Goal: Task Accomplishment & Management: Use online tool/utility

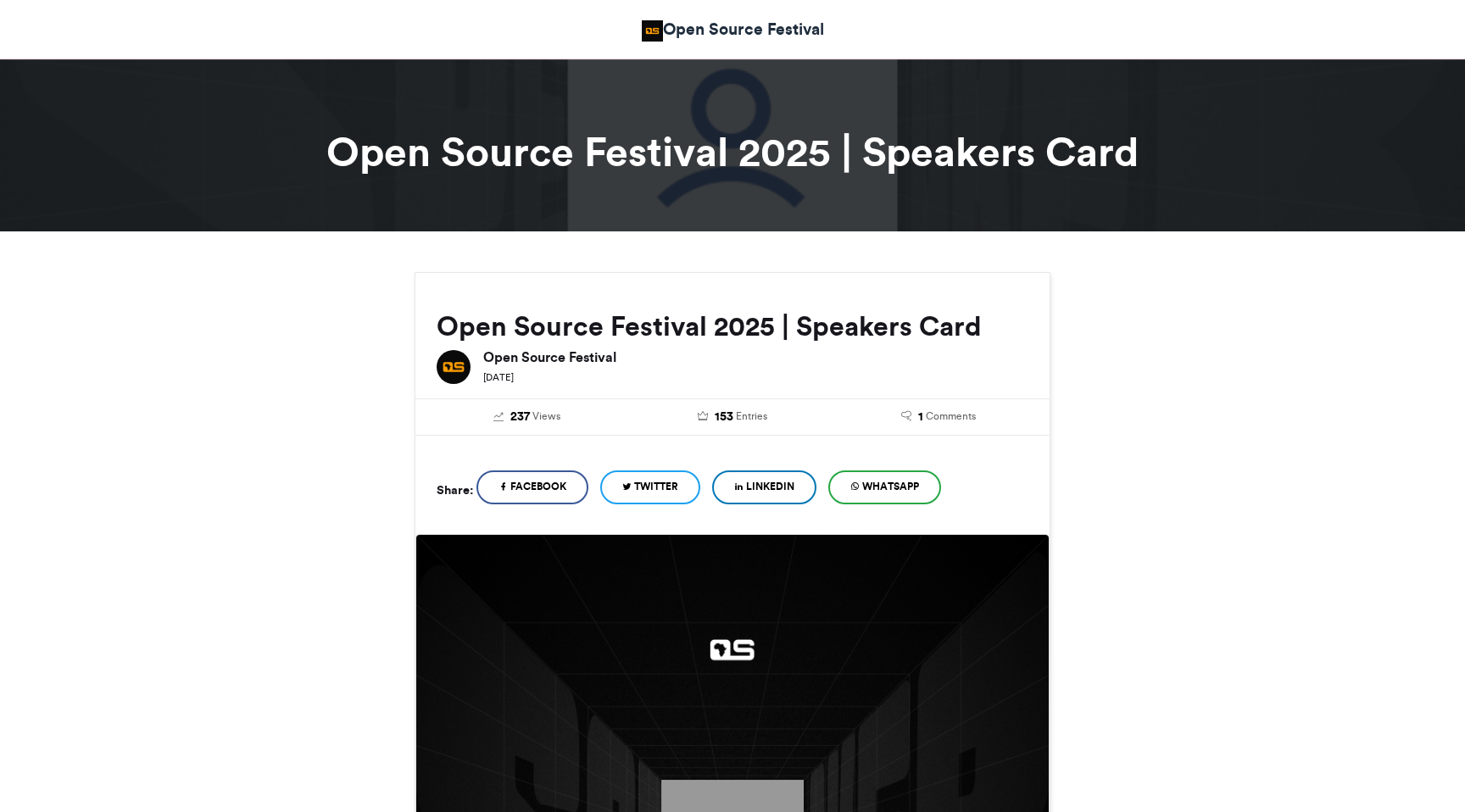
scroll to position [918, 0]
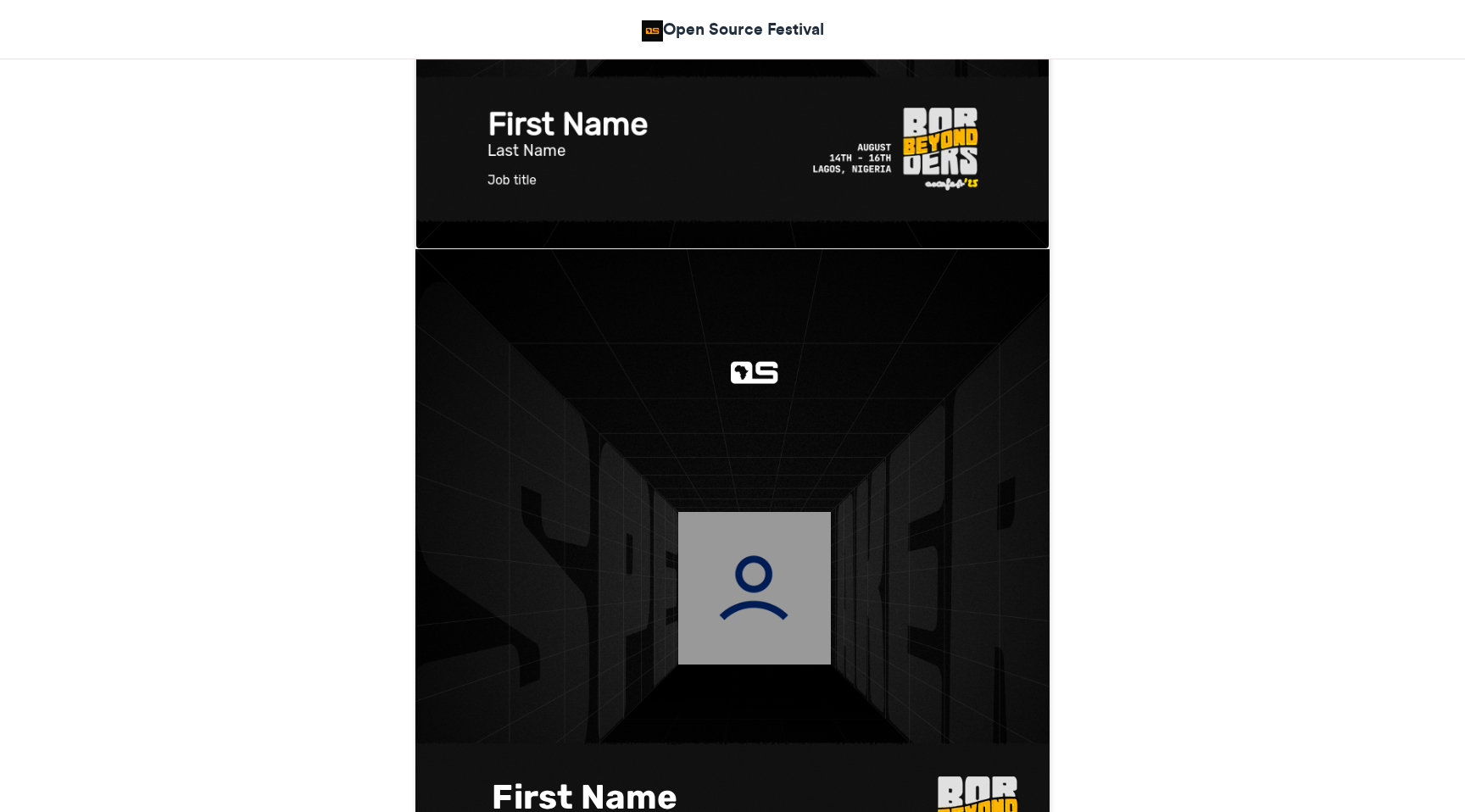
type textarea "***"
type textarea "*******"
drag, startPoint x: 604, startPoint y: 749, endPoint x: 604, endPoint y: 735, distance: 14.0
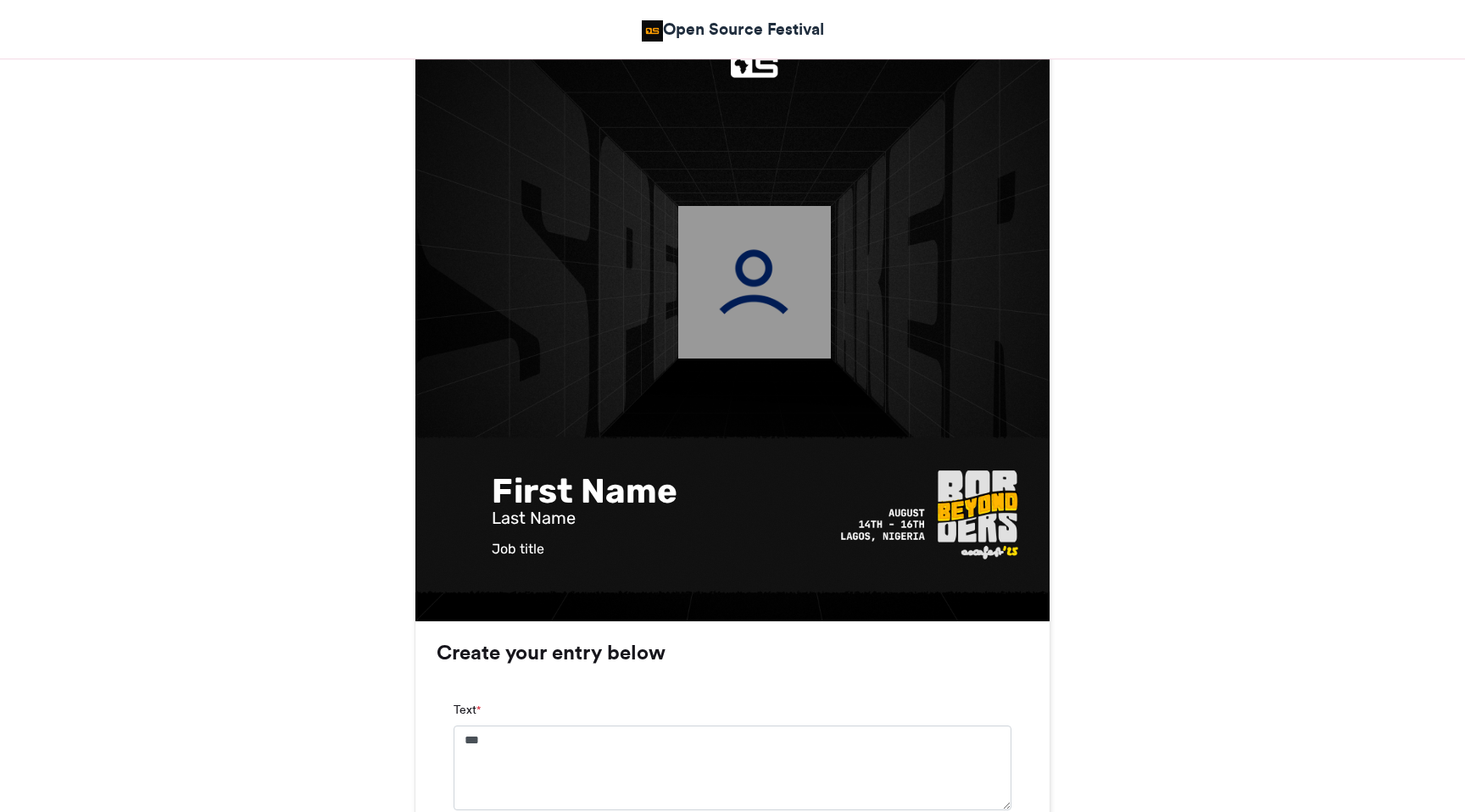
scroll to position [1339, 0]
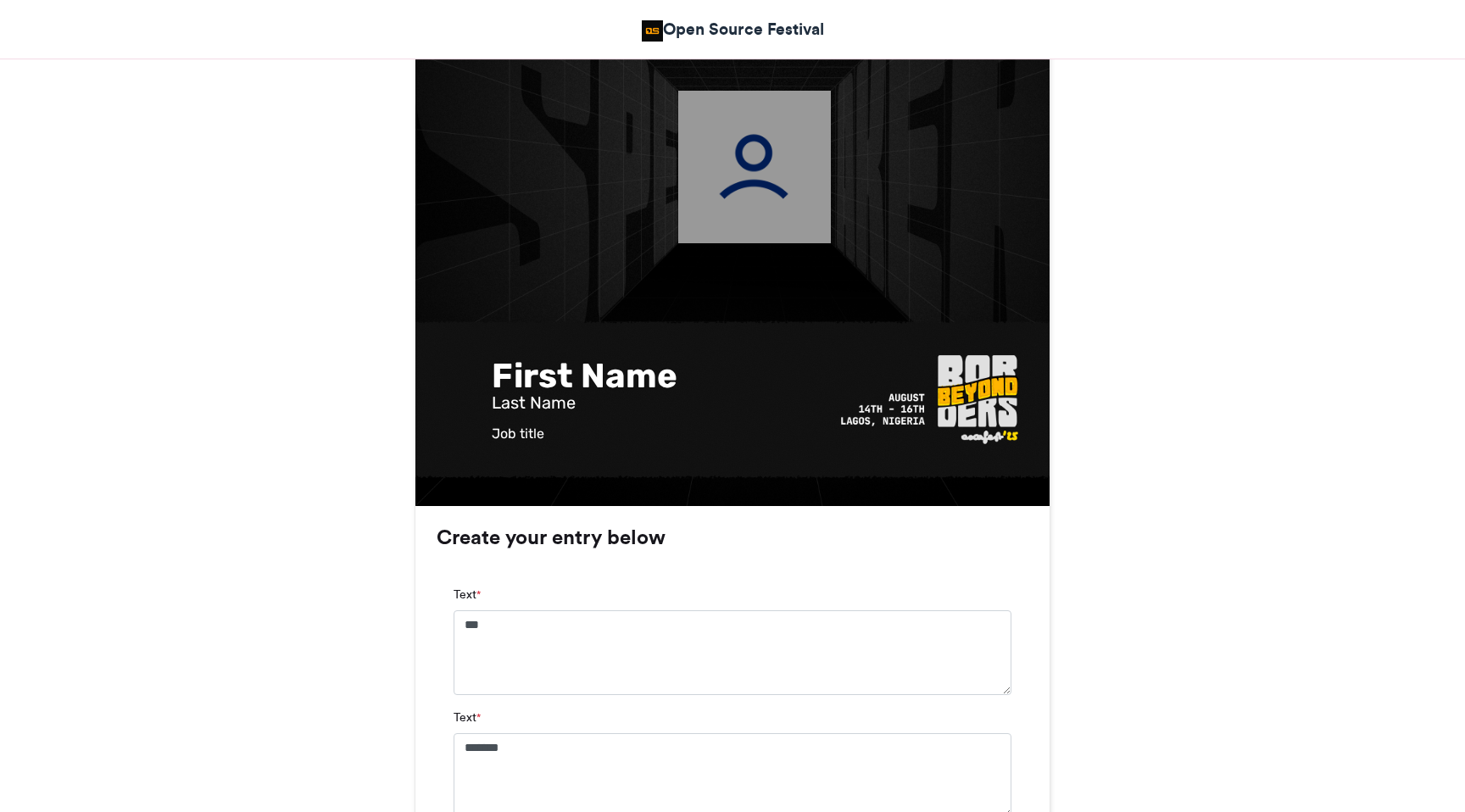
type textarea "*****"
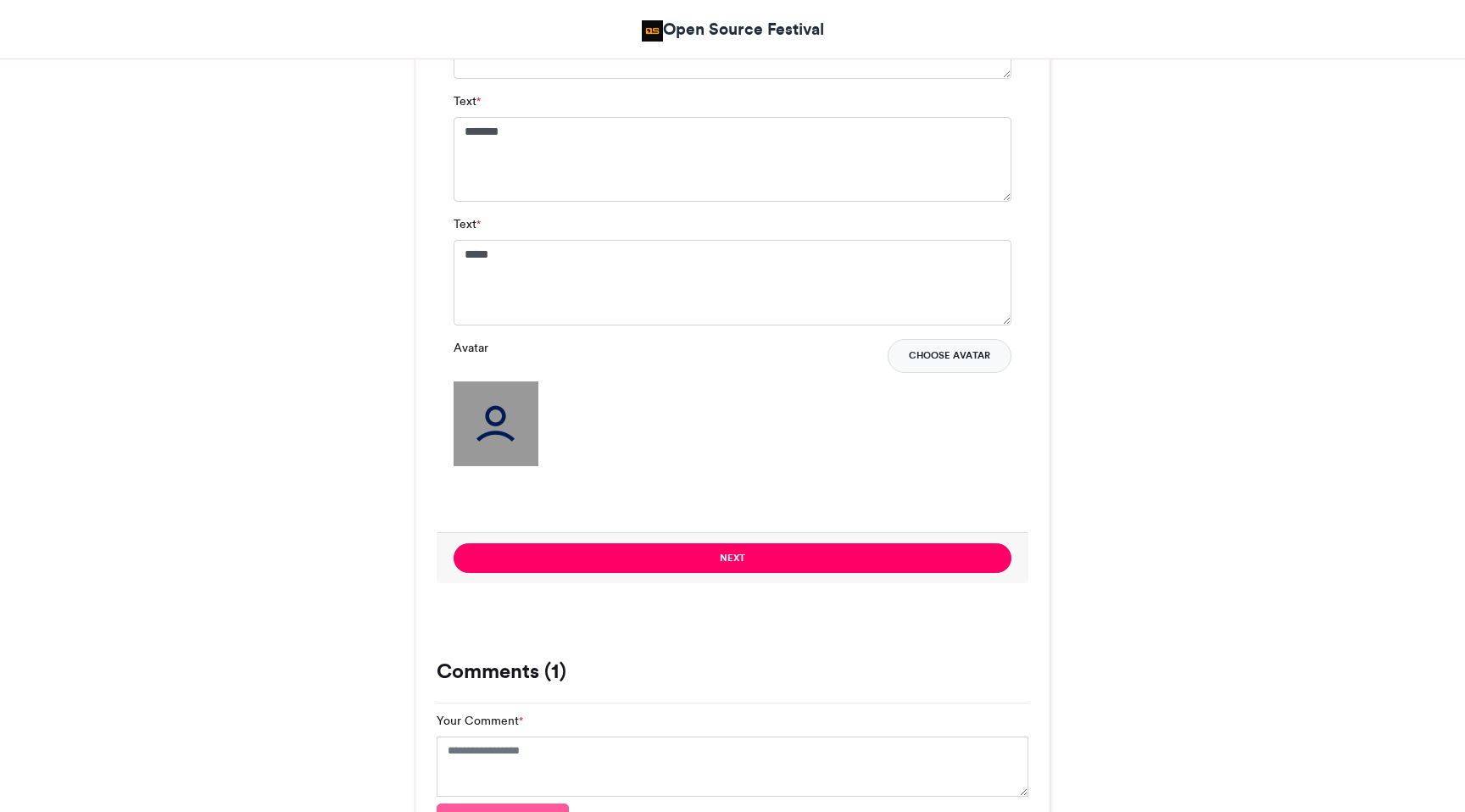
click at [943, 357] on button "Choose Avatar" at bounding box center [949, 356] width 124 height 34
click at [643, 419] on div "Avatar Choose Avatar" at bounding box center [732, 402] width 558 height 127
click at [965, 342] on button "Choose Avatar" at bounding box center [949, 356] width 124 height 34
click at [957, 348] on button "Choose Avatar" at bounding box center [949, 356] width 124 height 34
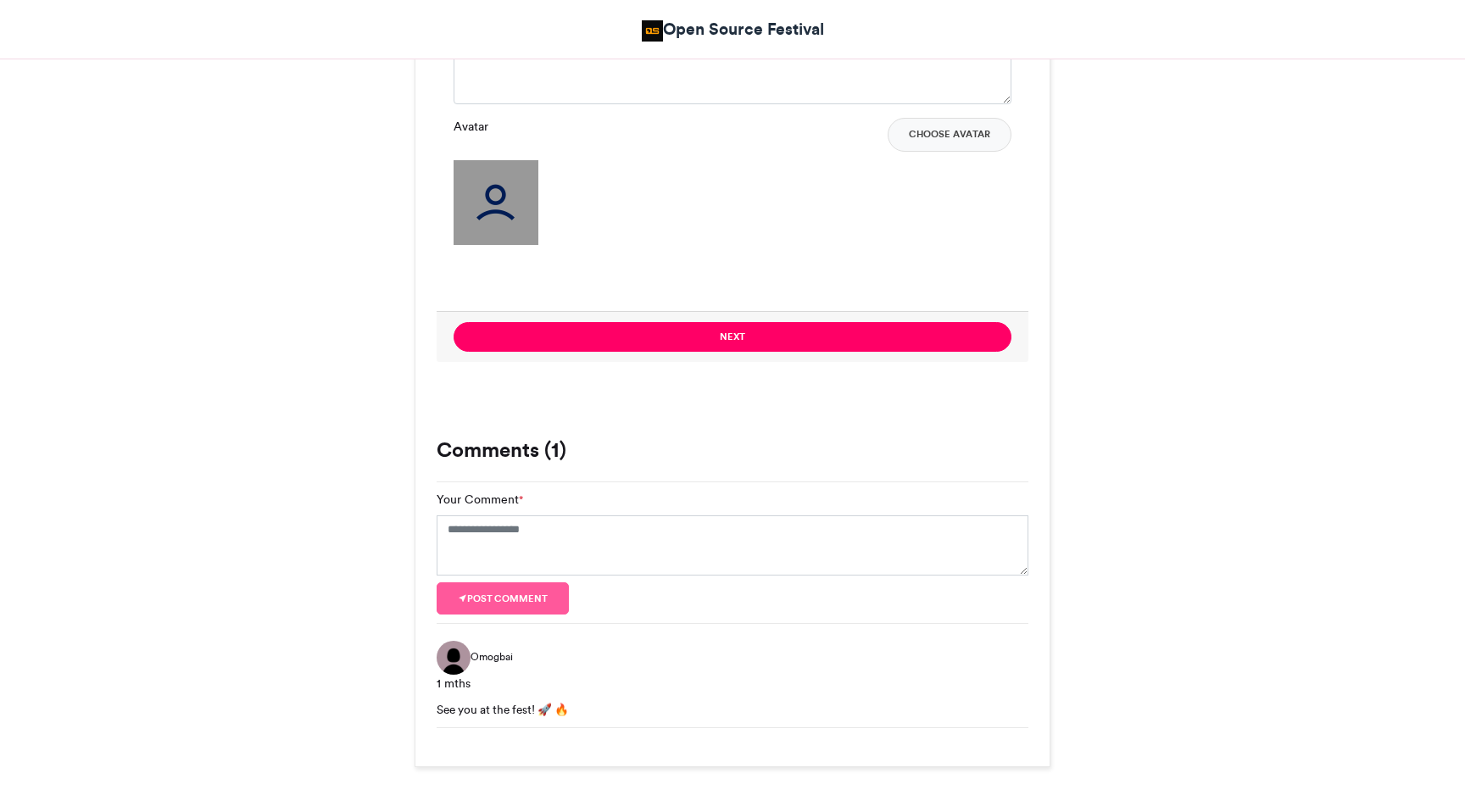
scroll to position [1482, 0]
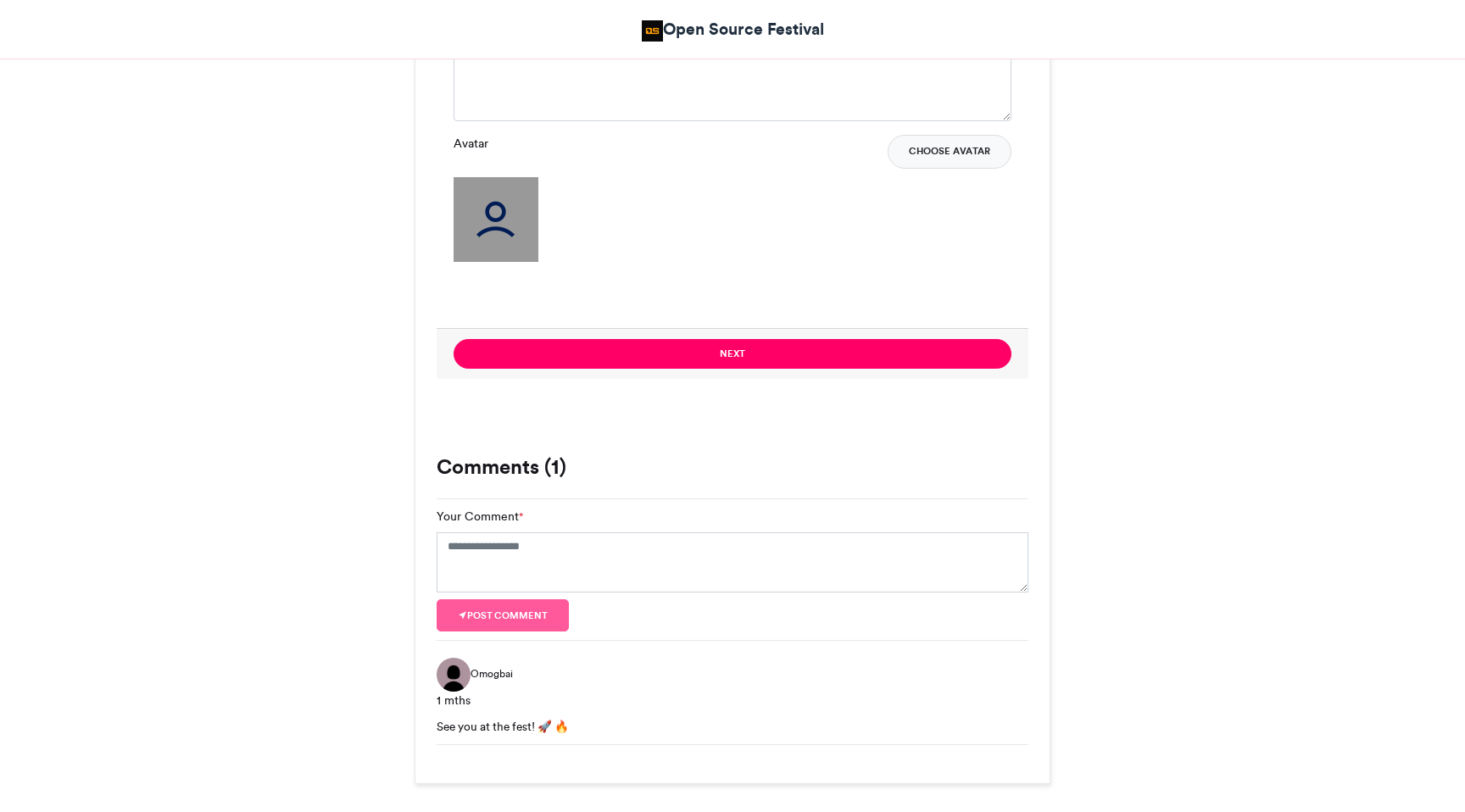
click at [953, 145] on button "Choose Avatar" at bounding box center [949, 152] width 124 height 34
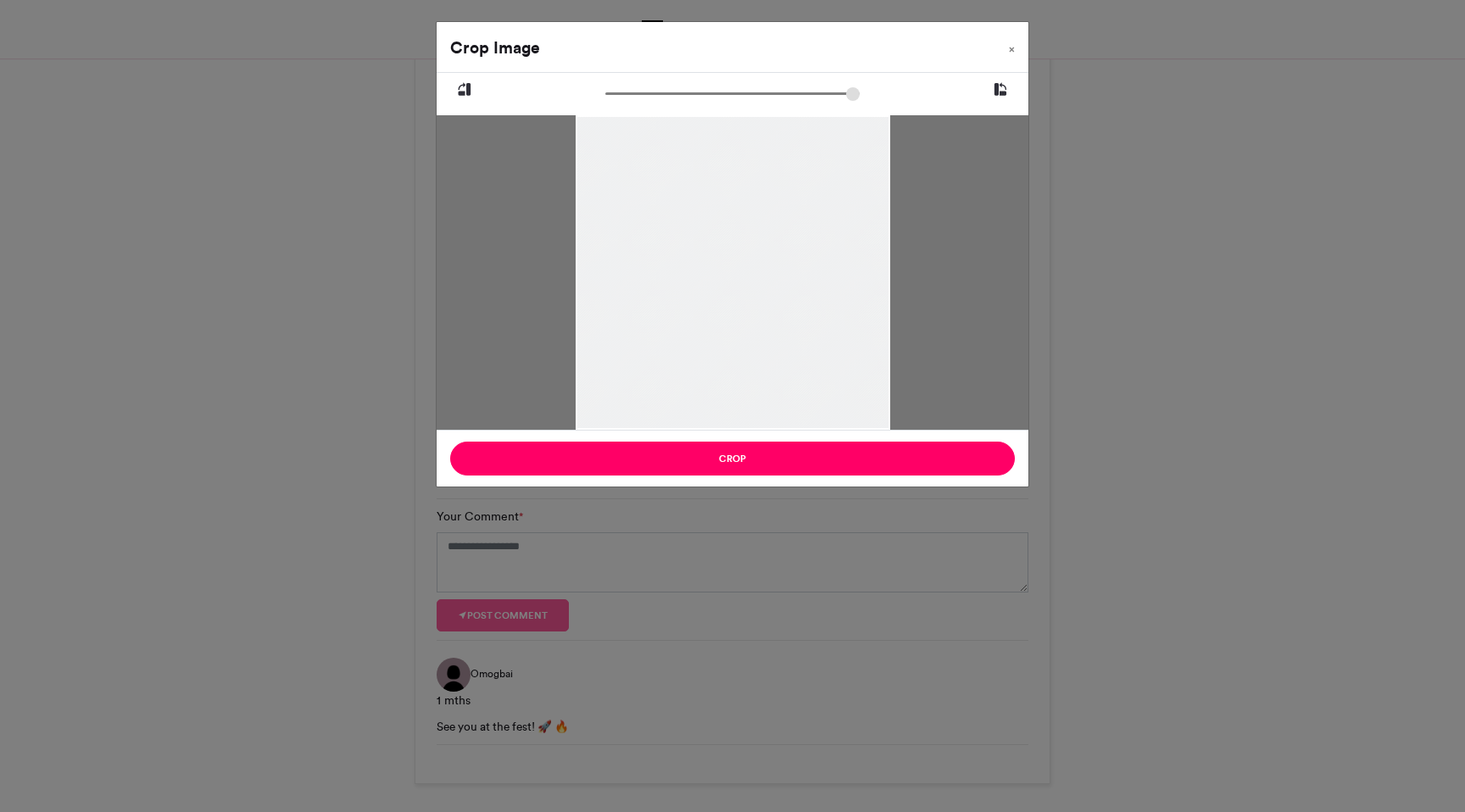
drag, startPoint x: 763, startPoint y: 305, endPoint x: 761, endPoint y: 330, distance: 25.1
click at [761, 330] on div at bounding box center [732, 298] width 314 height 420
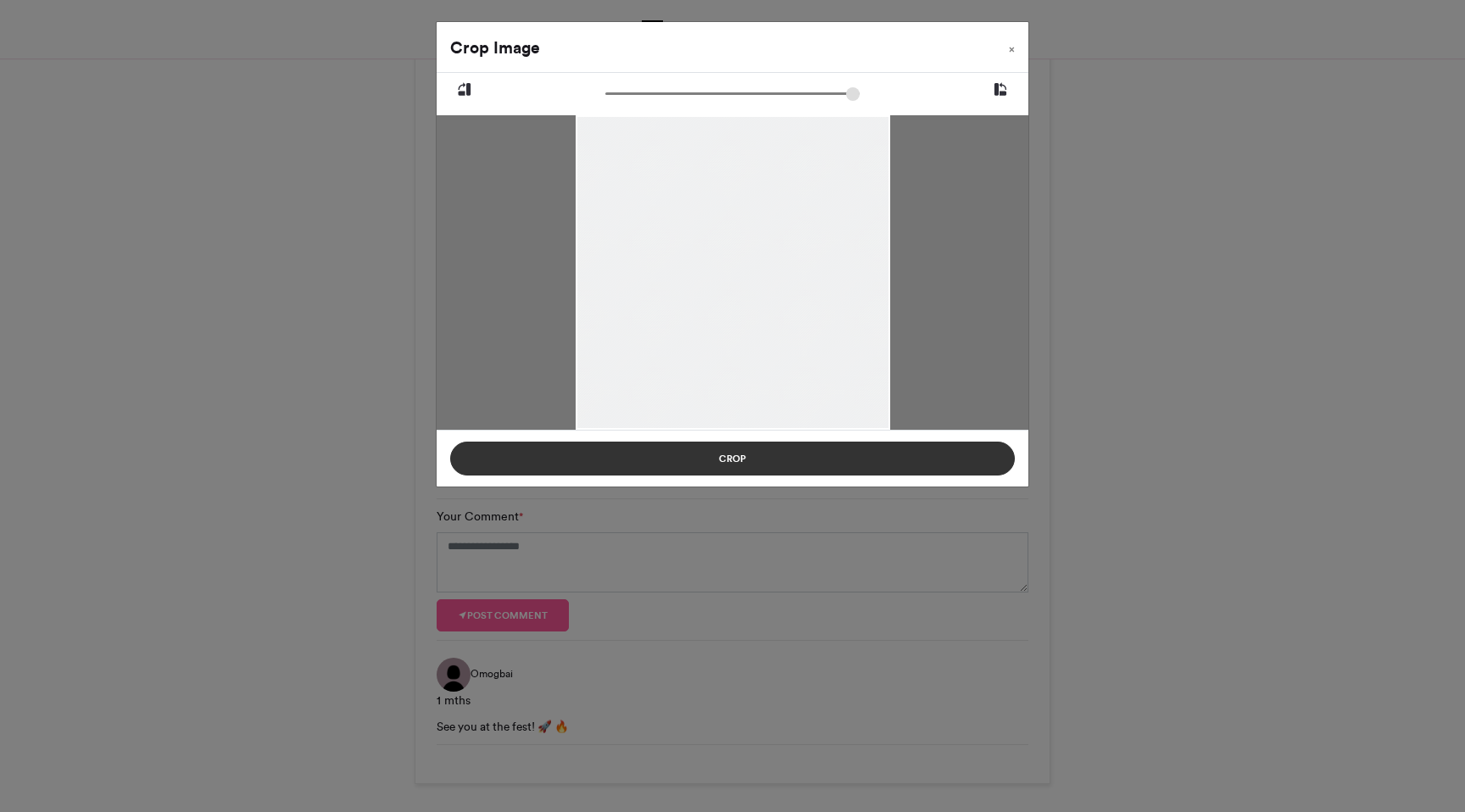
click at [764, 459] on button "Crop" at bounding box center [732, 458] width 565 height 34
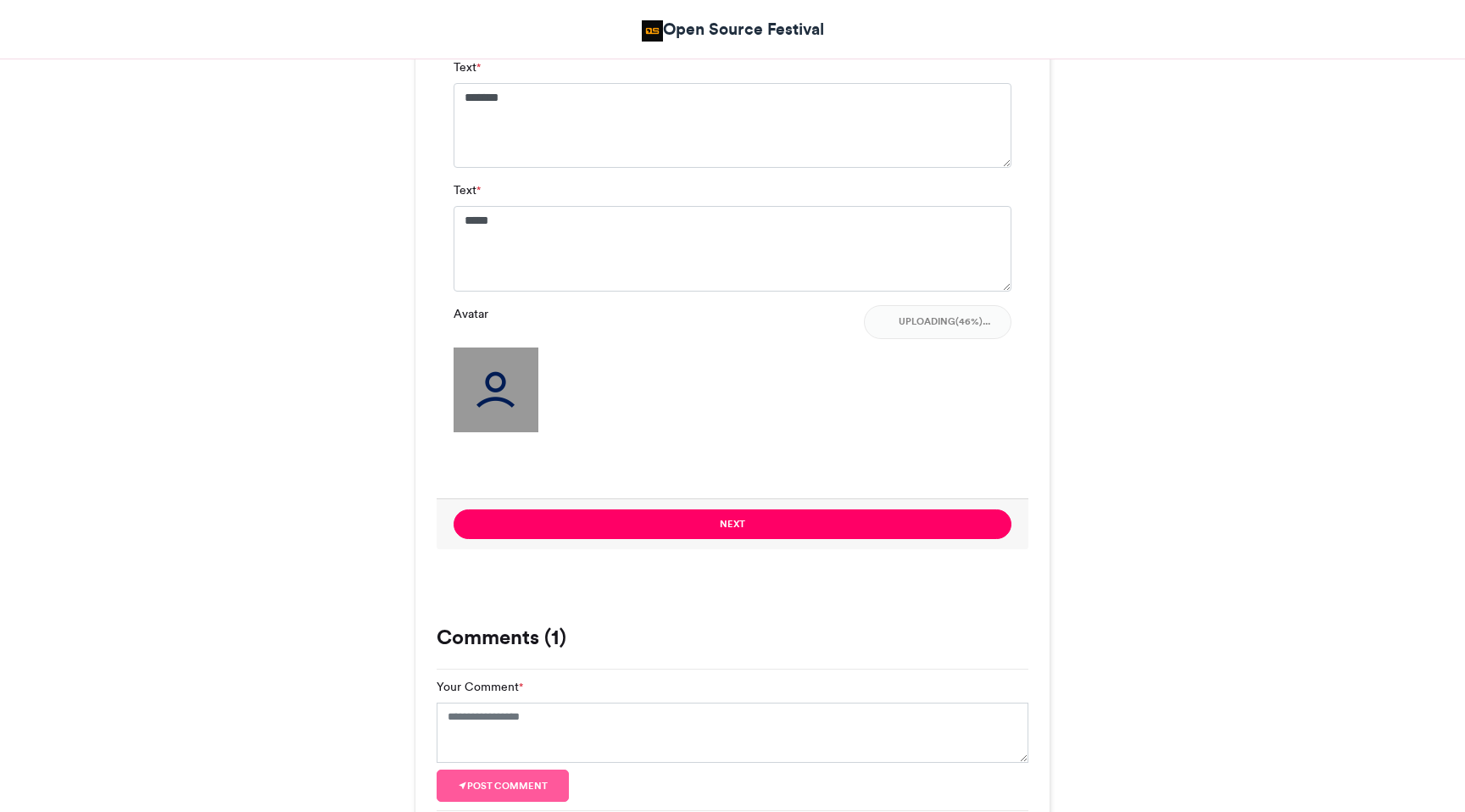
scroll to position [1379, 0]
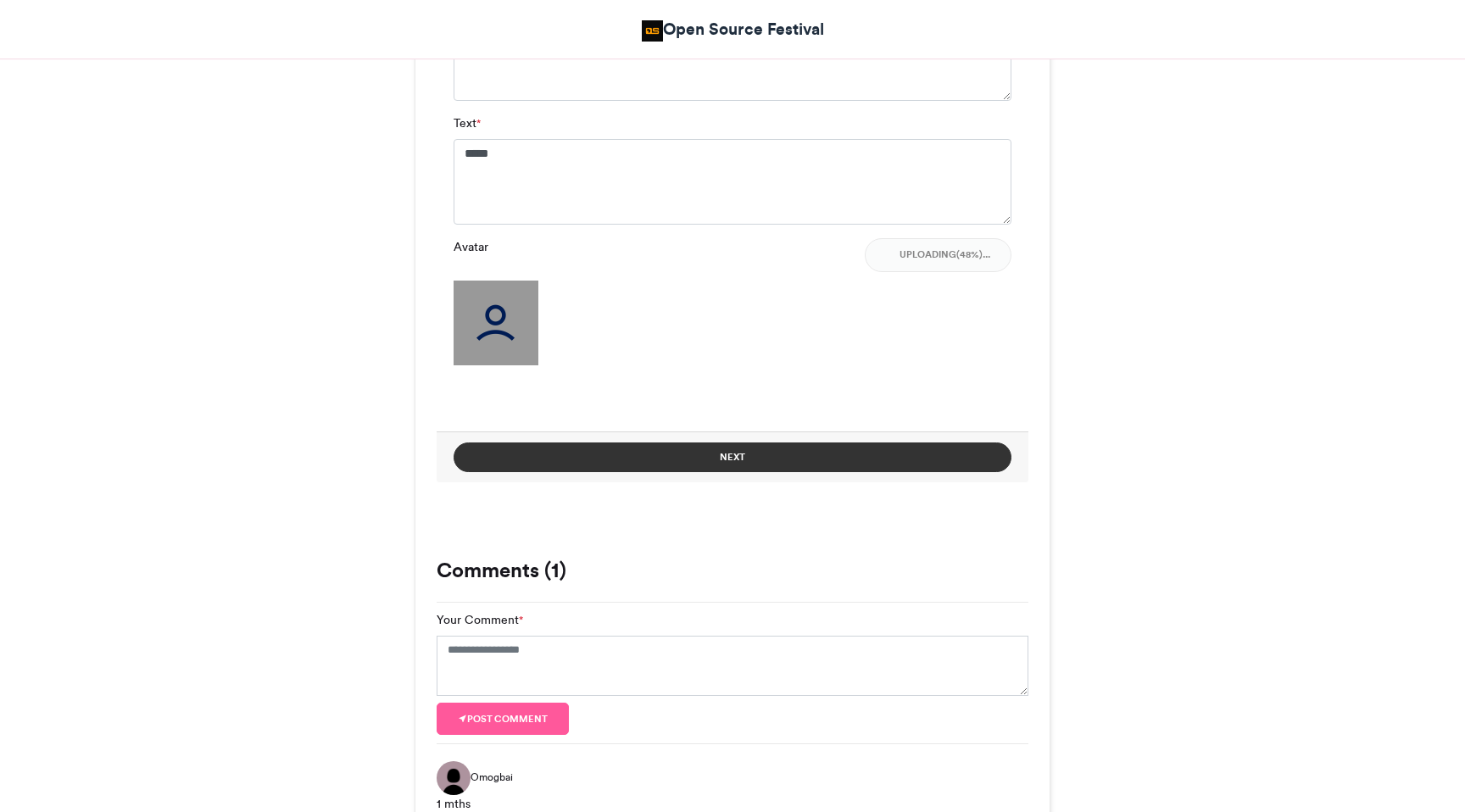
click at [717, 452] on button "Next" at bounding box center [732, 457] width 558 height 30
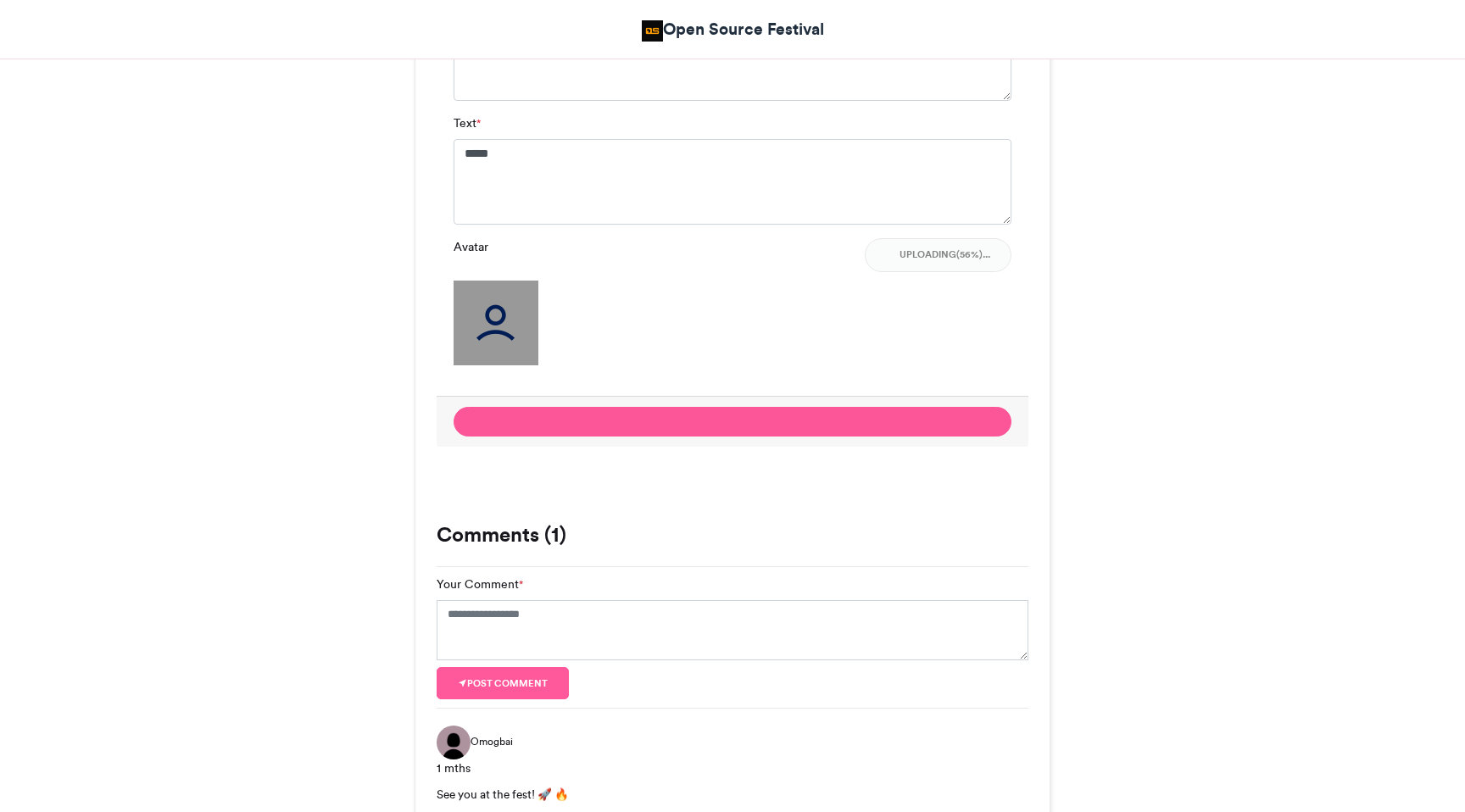
scroll to position [156, 0]
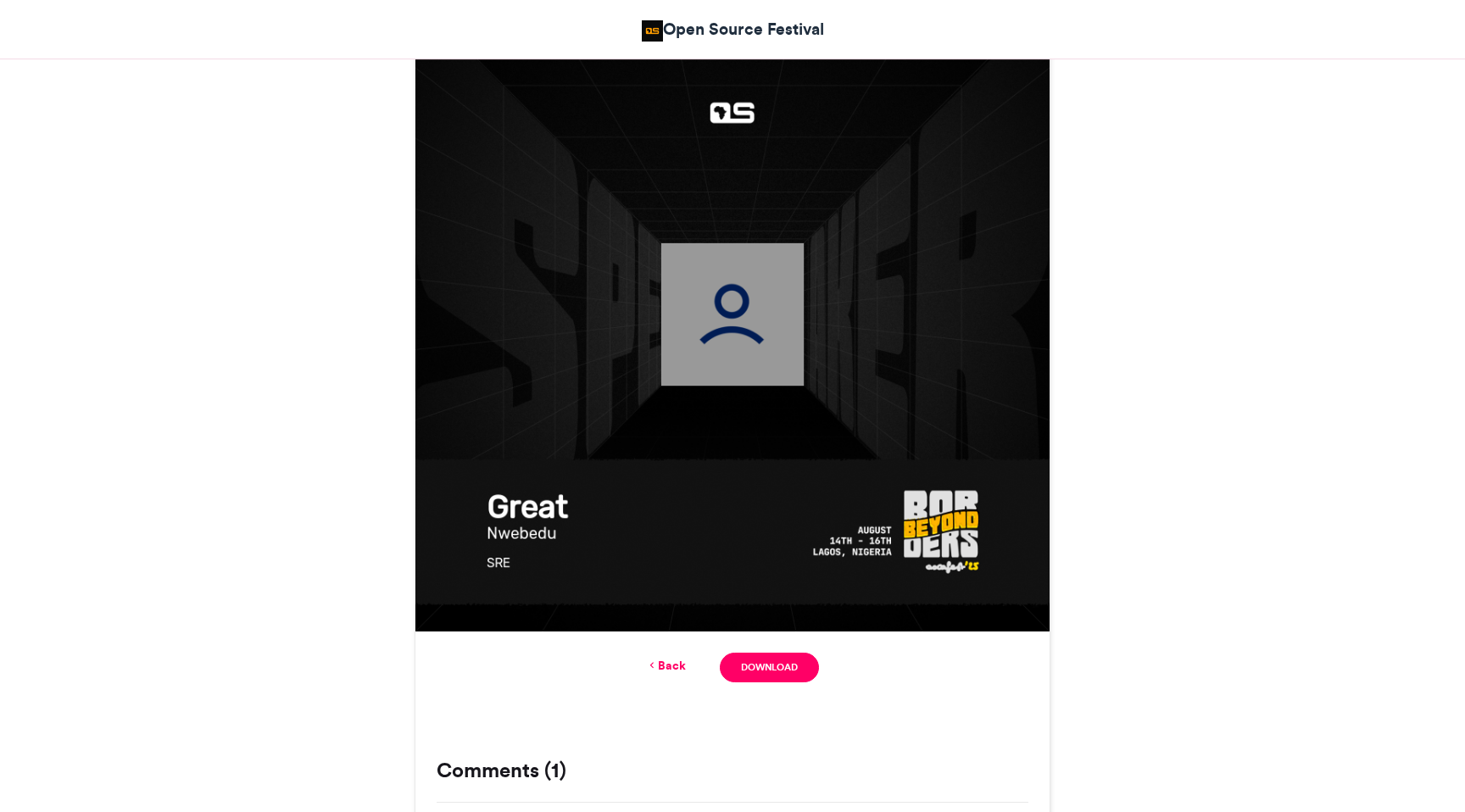
scroll to position [491, 0]
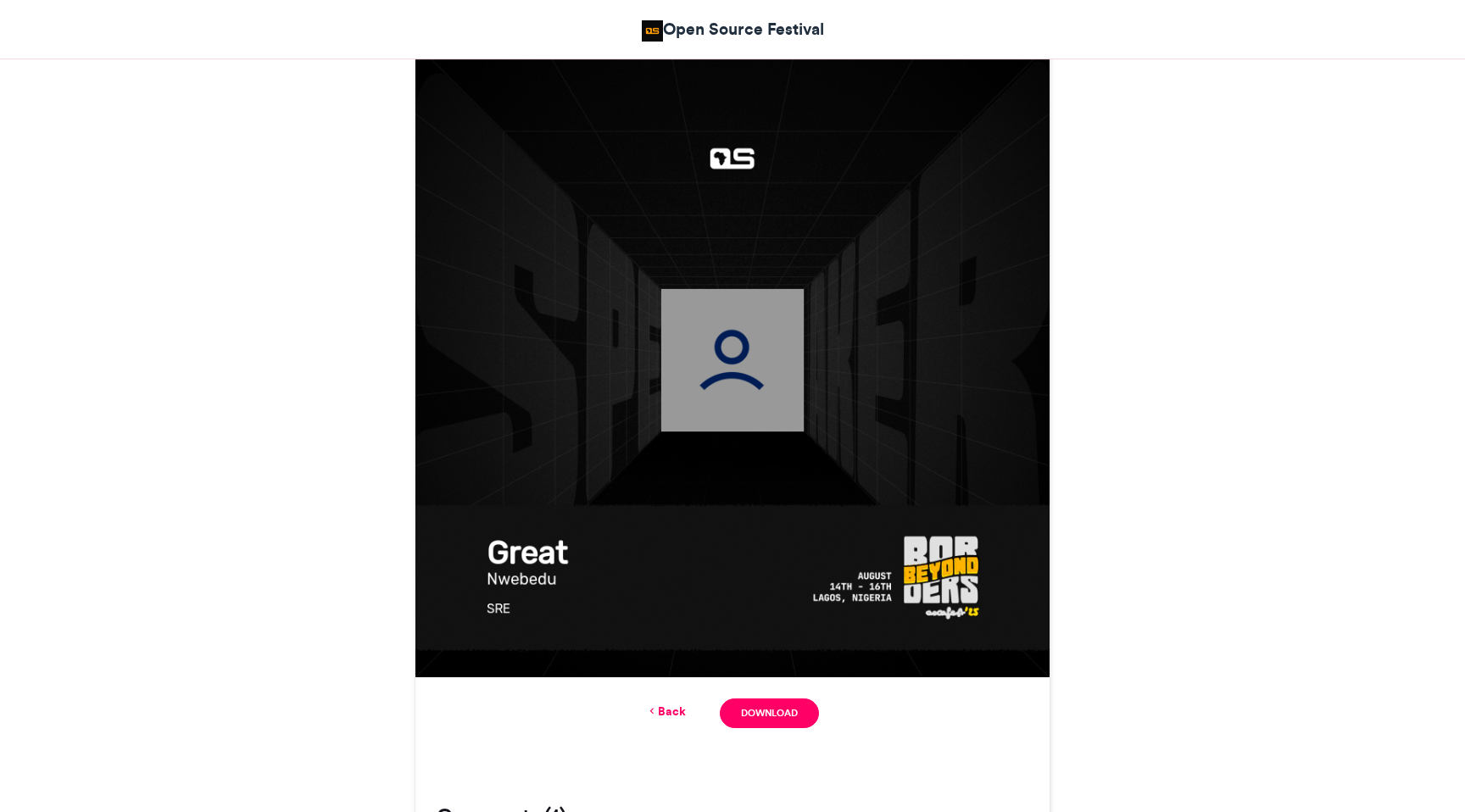
click at [672, 712] on link "Back" at bounding box center [665, 711] width 39 height 18
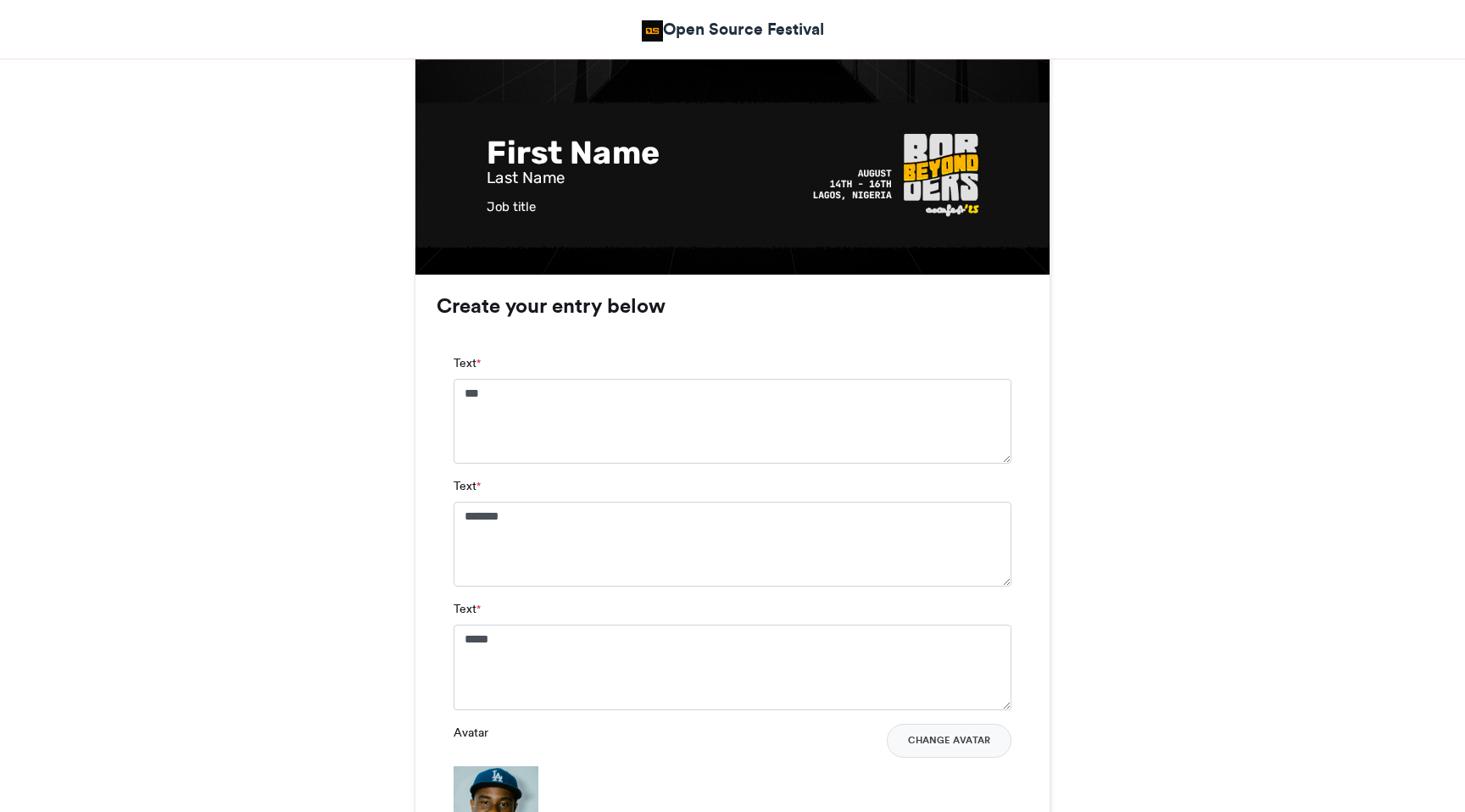
scroll to position [941, 0]
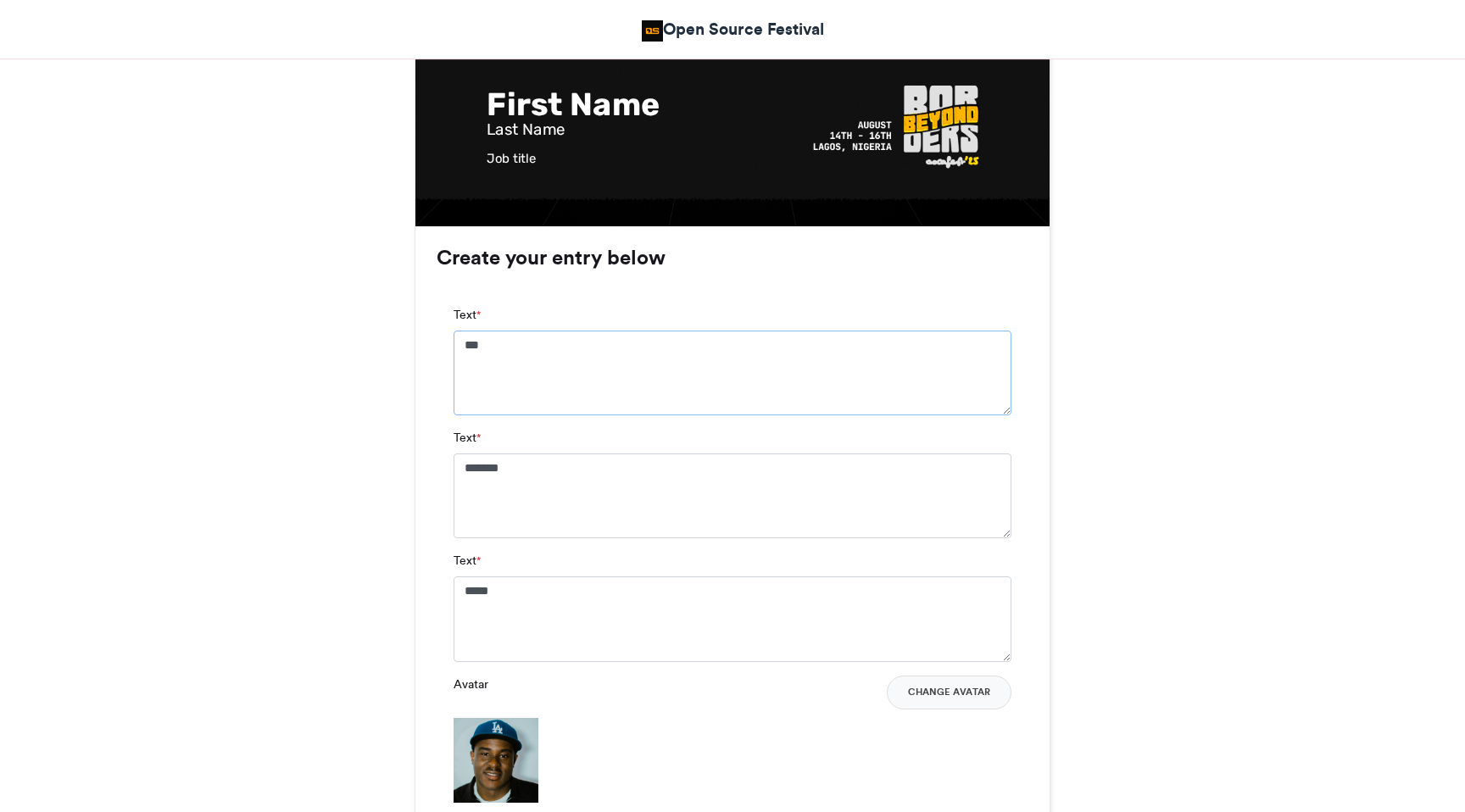
click at [595, 366] on textarea "***" at bounding box center [732, 372] width 558 height 85
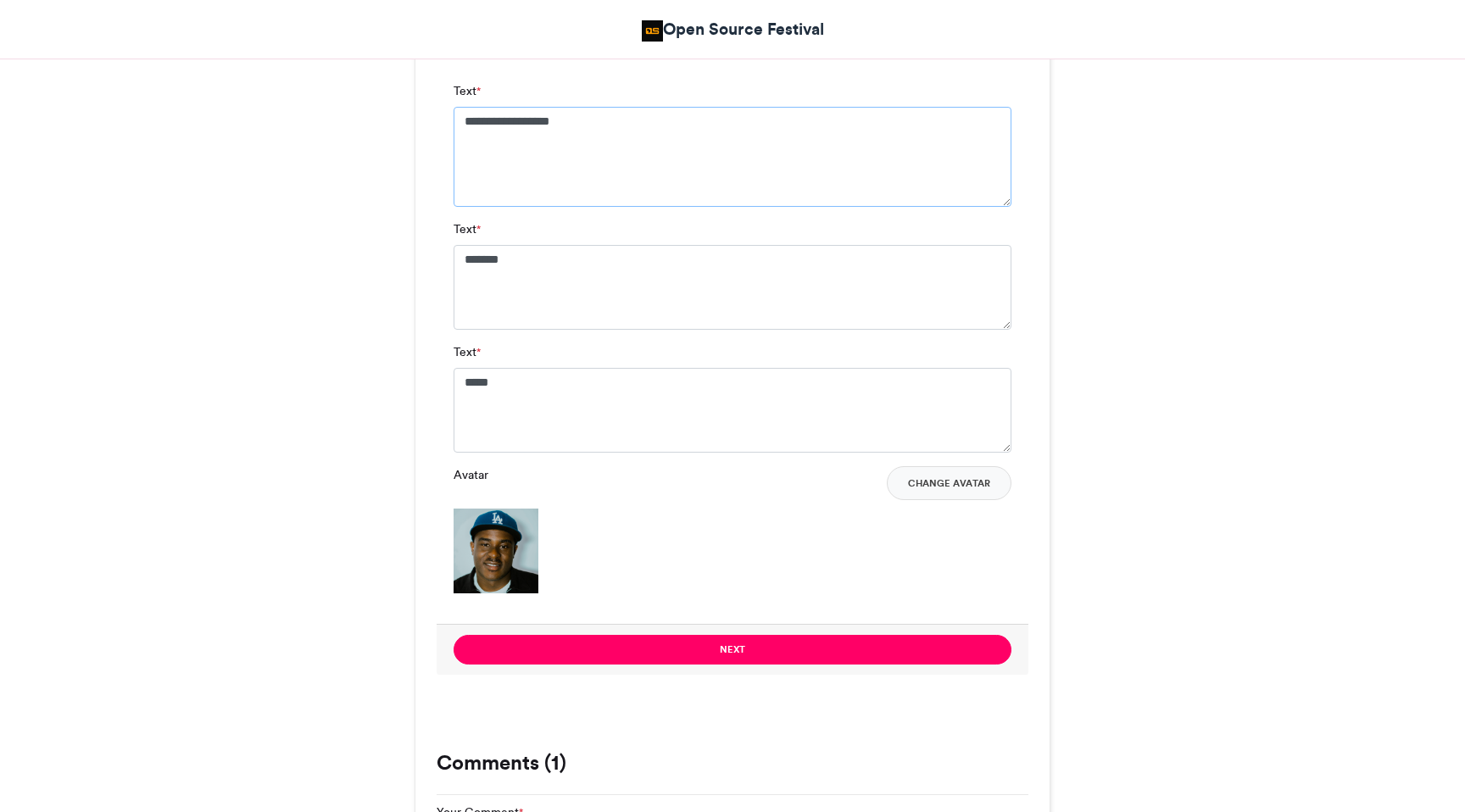
scroll to position [1216, 0]
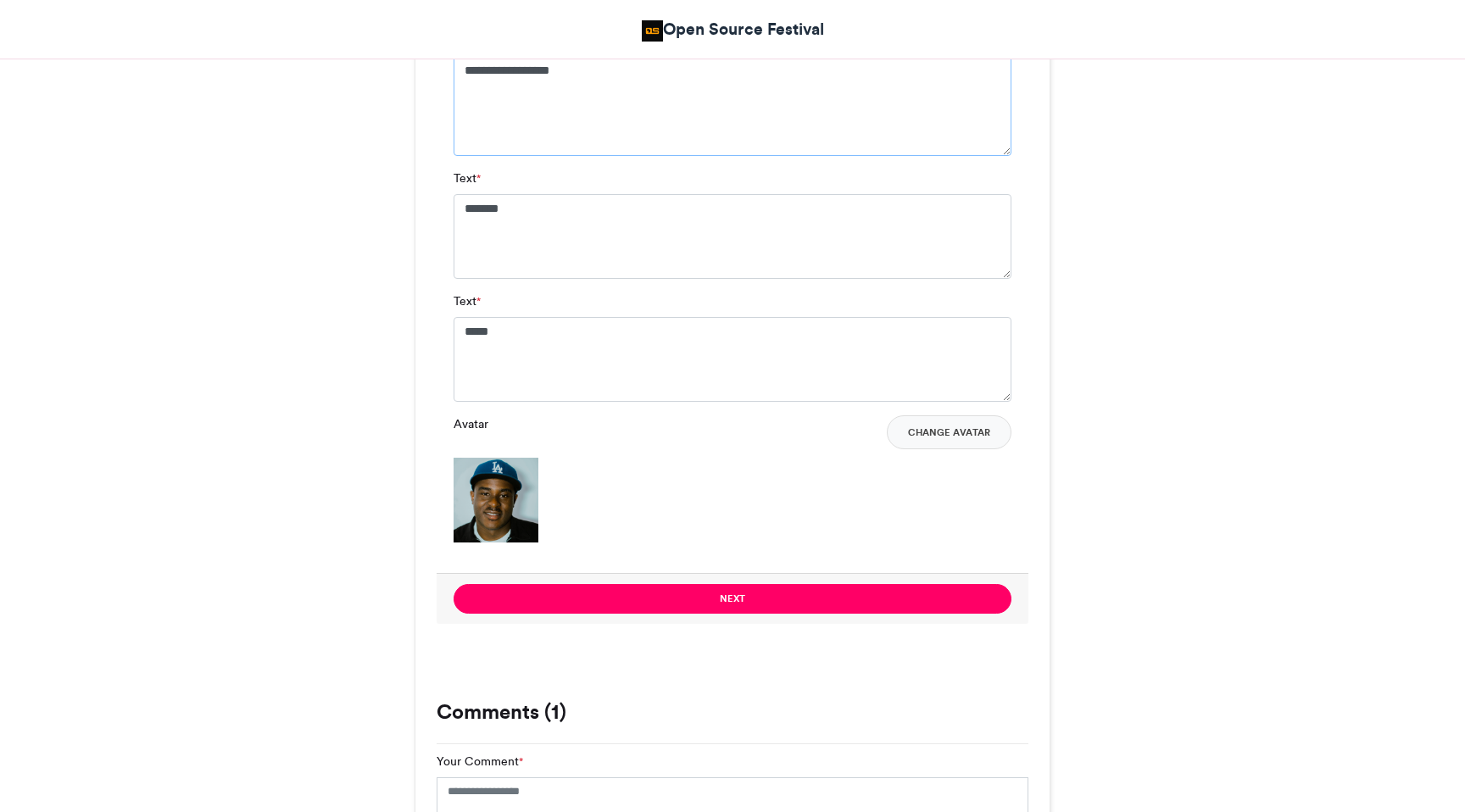
type textarea "**********"
click at [541, 328] on textarea "*****" at bounding box center [732, 360] width 558 height 85
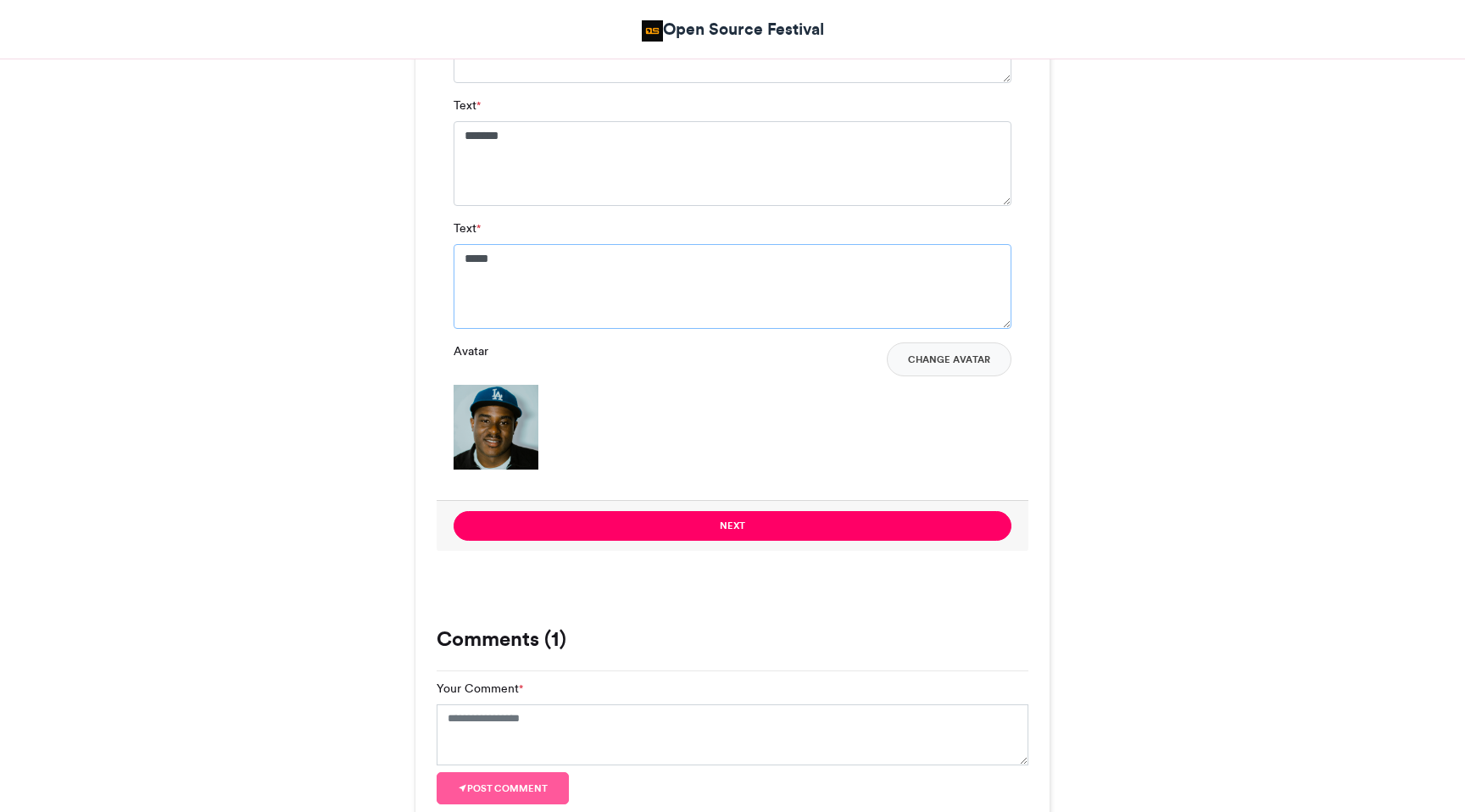
scroll to position [1293, 0]
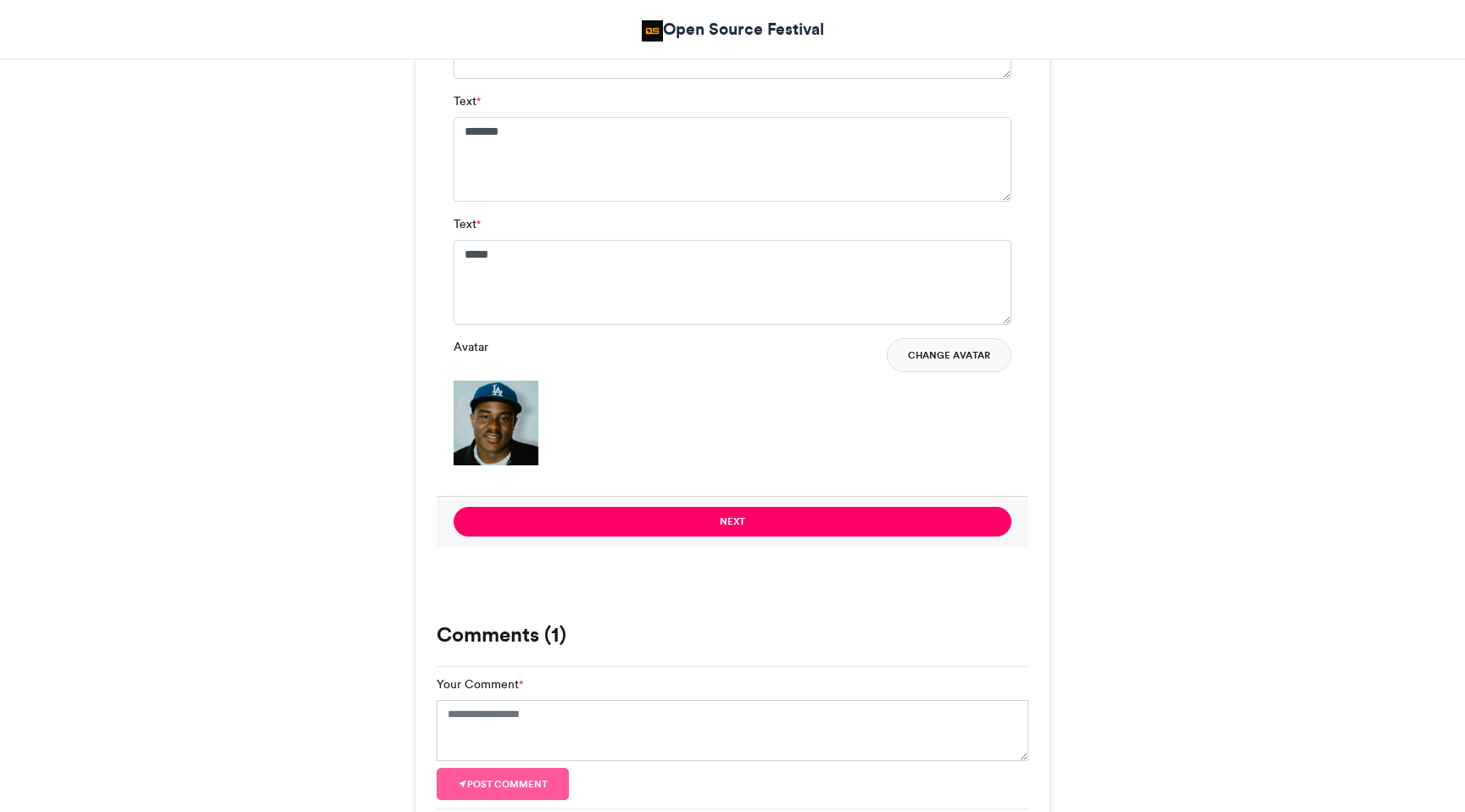
click at [971, 361] on button "Change Avatar" at bounding box center [948, 355] width 124 height 34
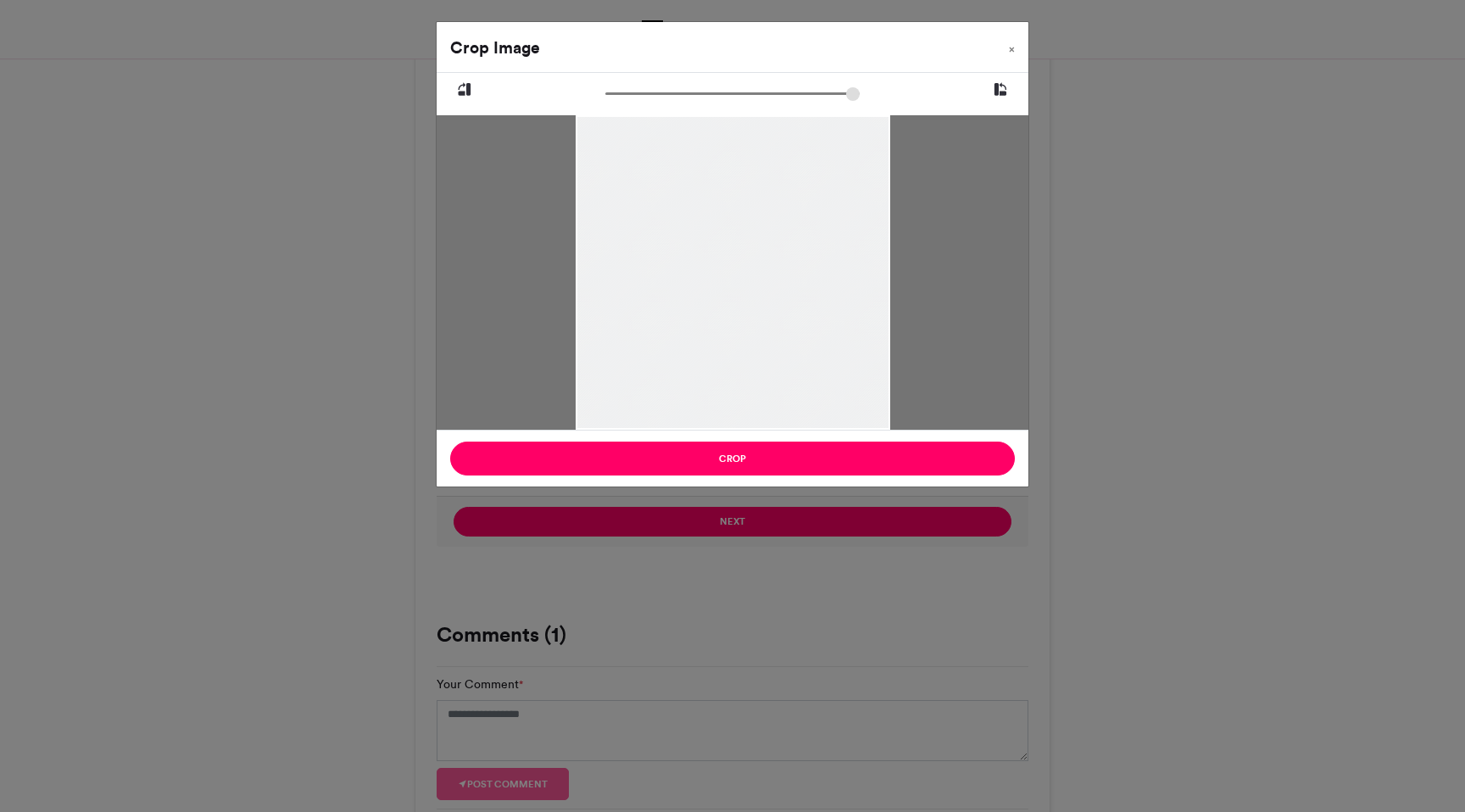
drag, startPoint x: 717, startPoint y: 314, endPoint x: 720, endPoint y: 346, distance: 32.1
click at [720, 346] on div at bounding box center [732, 304] width 314 height 420
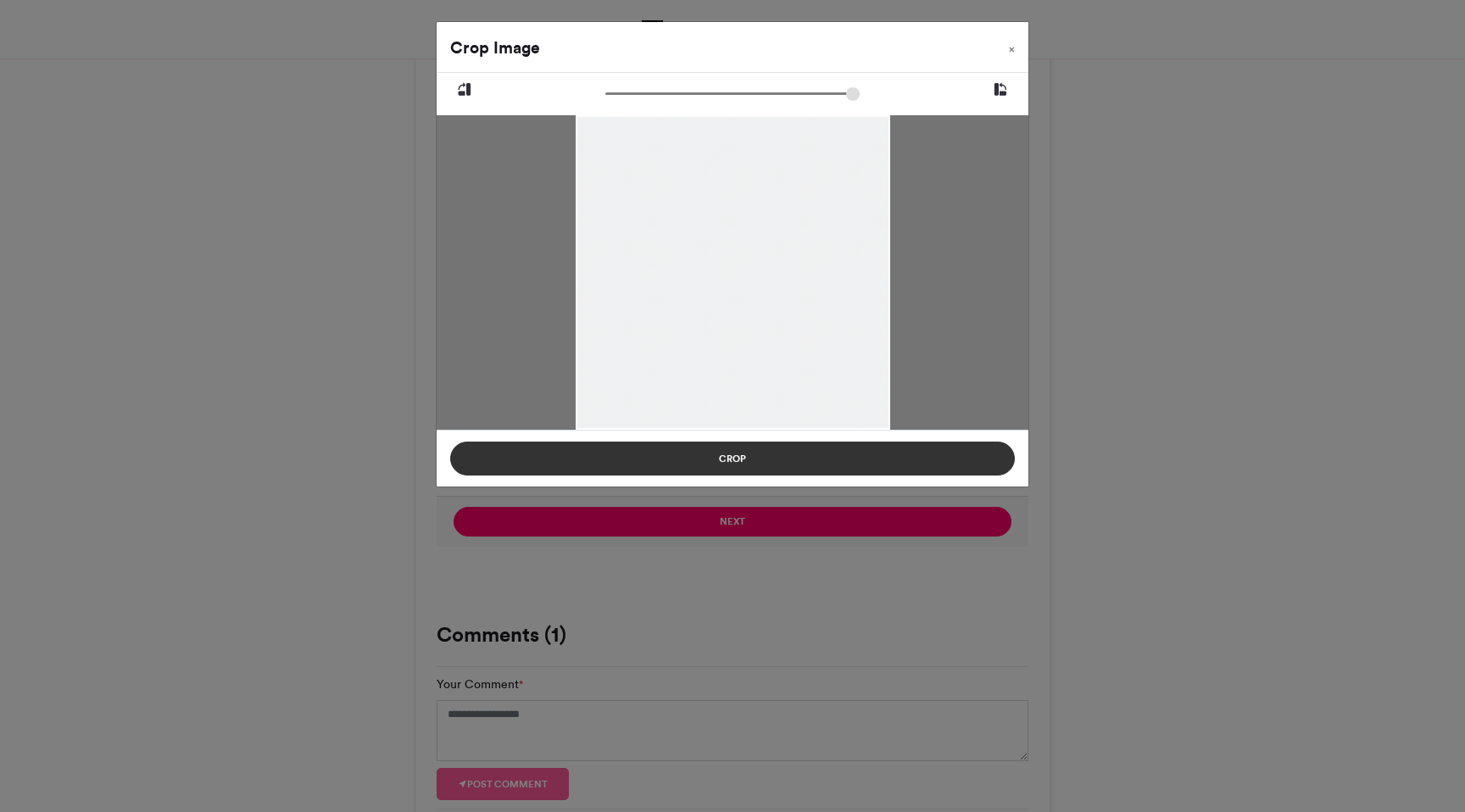
click at [702, 467] on button "Crop" at bounding box center [732, 458] width 565 height 34
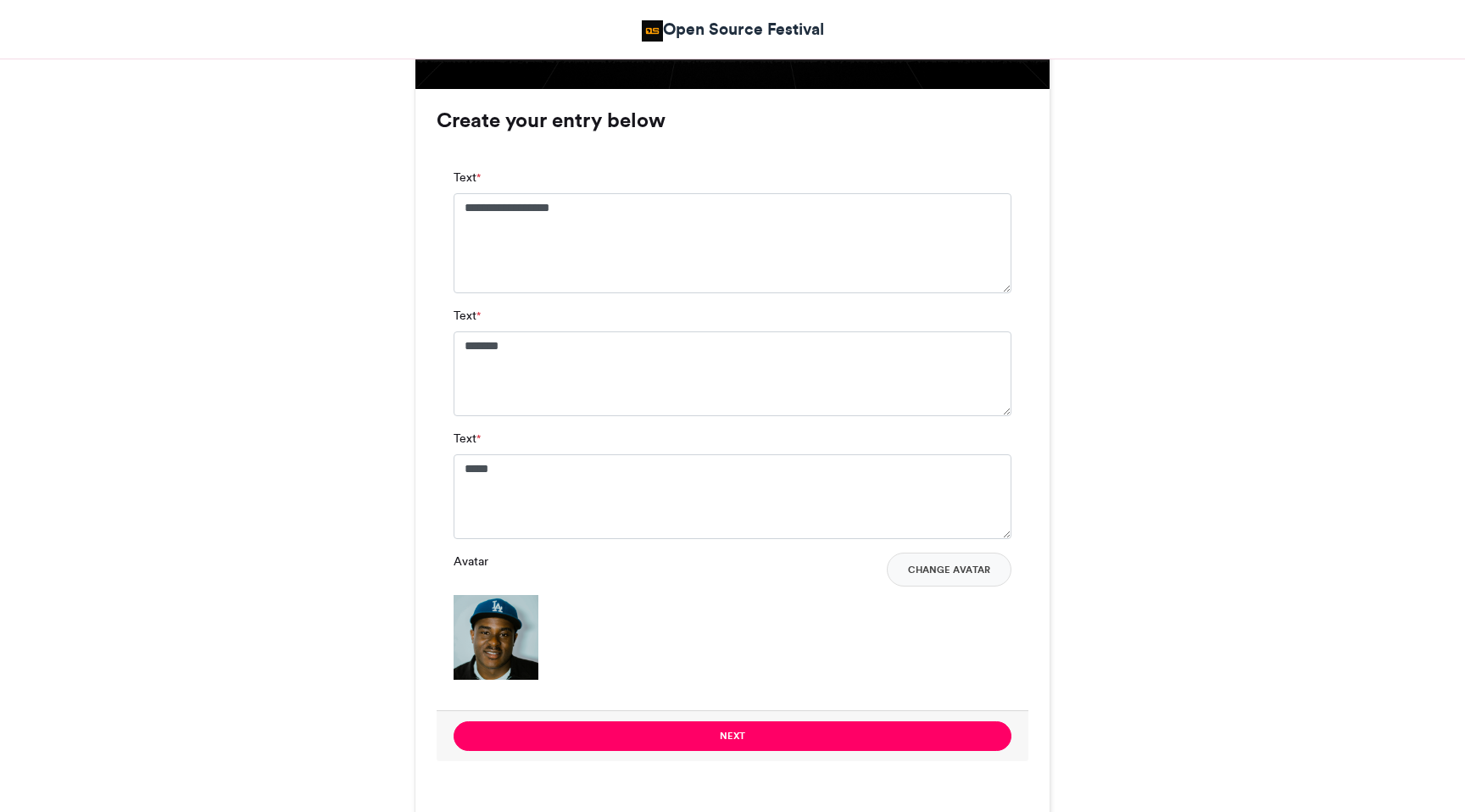
scroll to position [1157, 0]
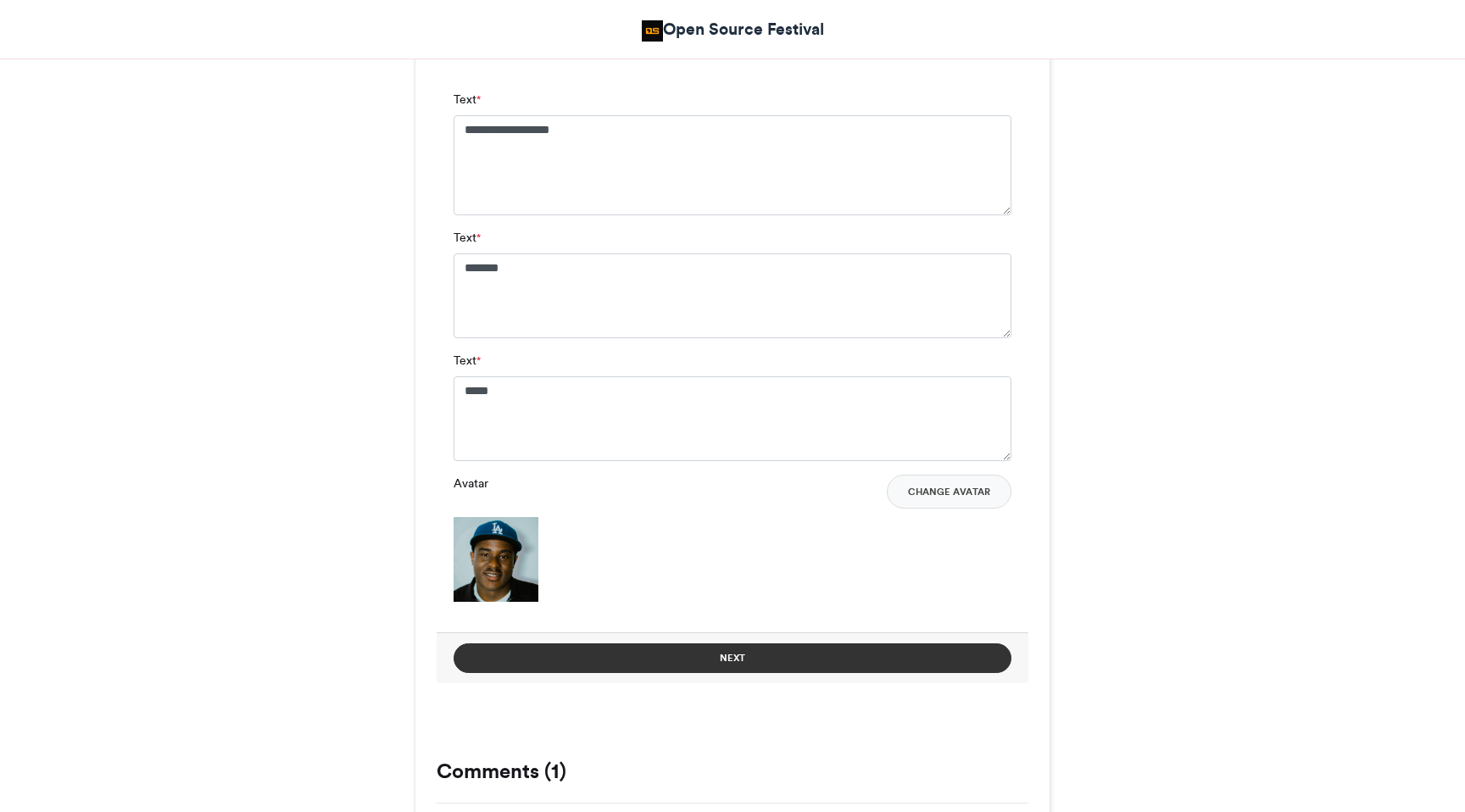
click at [651, 658] on button "Next" at bounding box center [732, 658] width 558 height 30
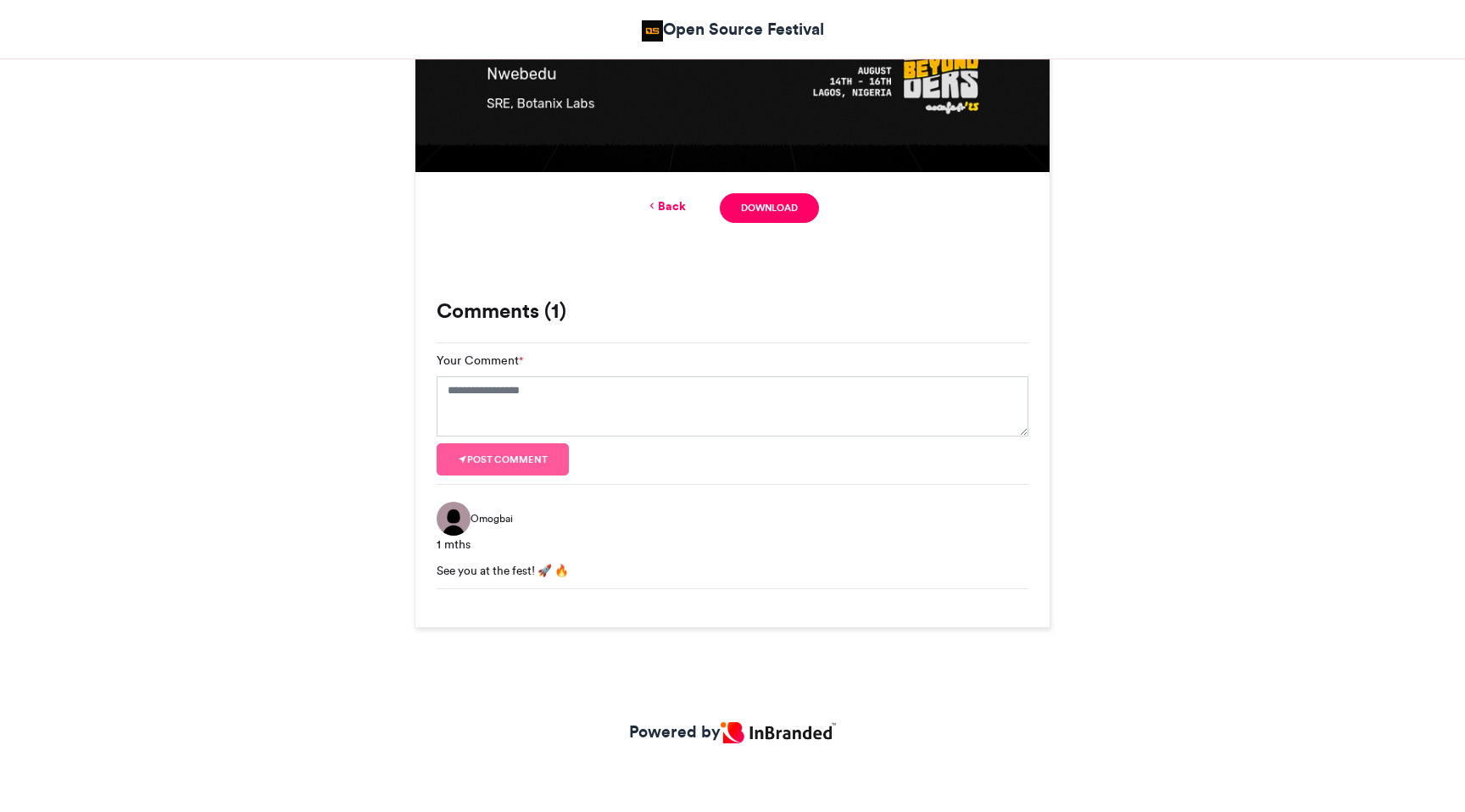
scroll to position [535, 0]
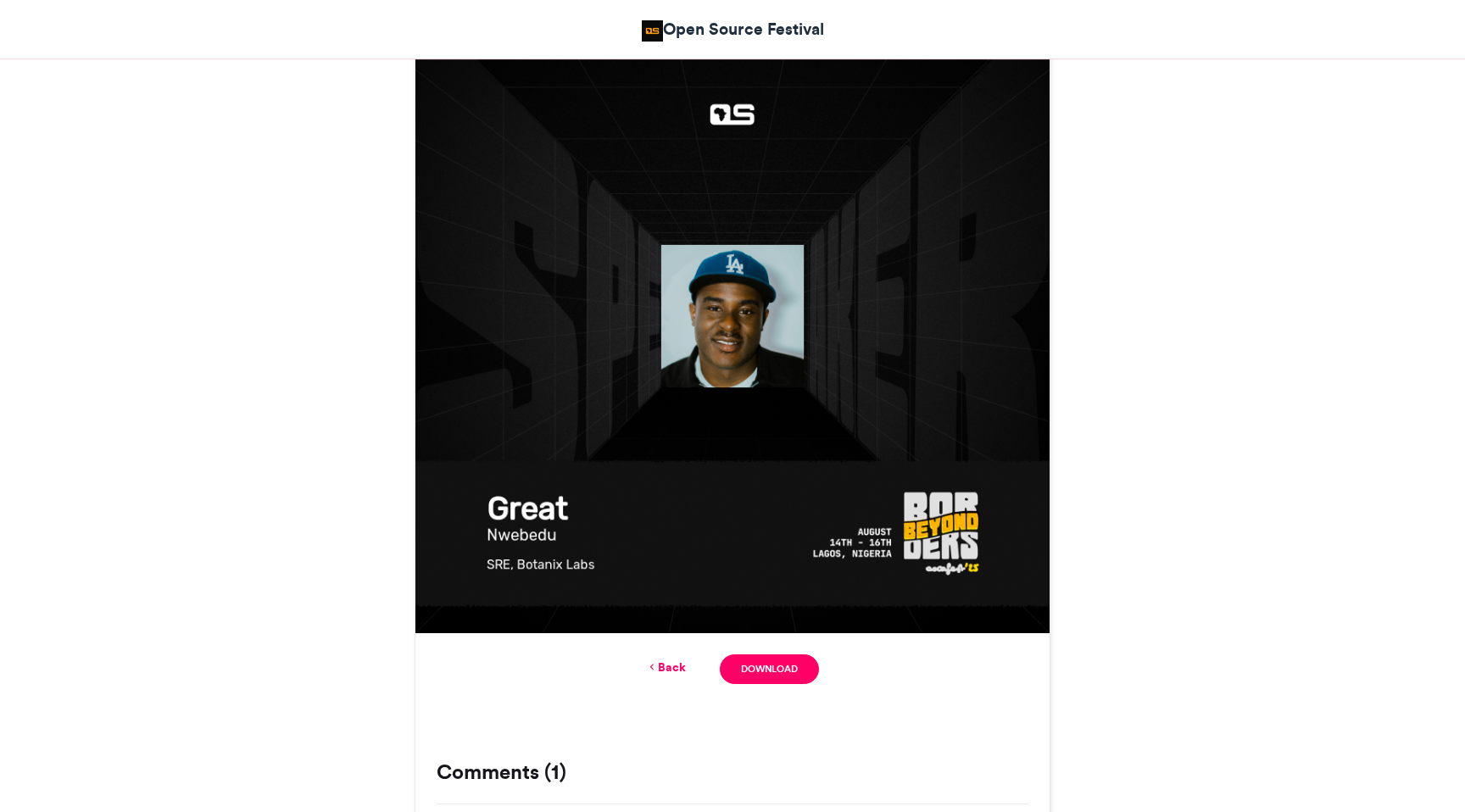
click at [1104, 306] on div "Open Source Festival 2025 | Speakers Card Open Source Festival [DATE] 237 Views…" at bounding box center [732, 413] width 966 height 1352
click at [668, 675] on div "Back Download" at bounding box center [732, 669] width 592 height 30
click at [668, 667] on link "Back" at bounding box center [665, 667] width 39 height 18
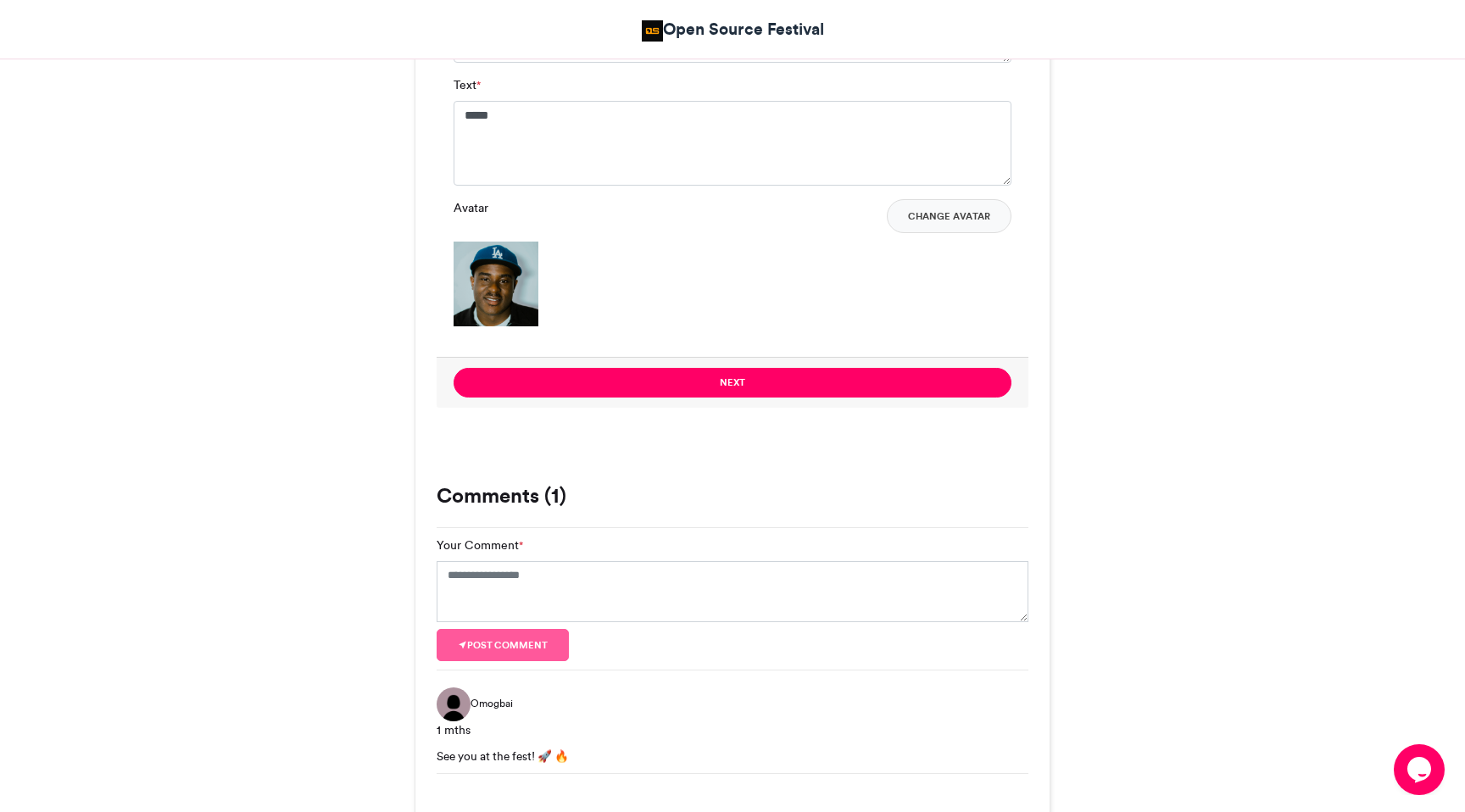
scroll to position [1557, 0]
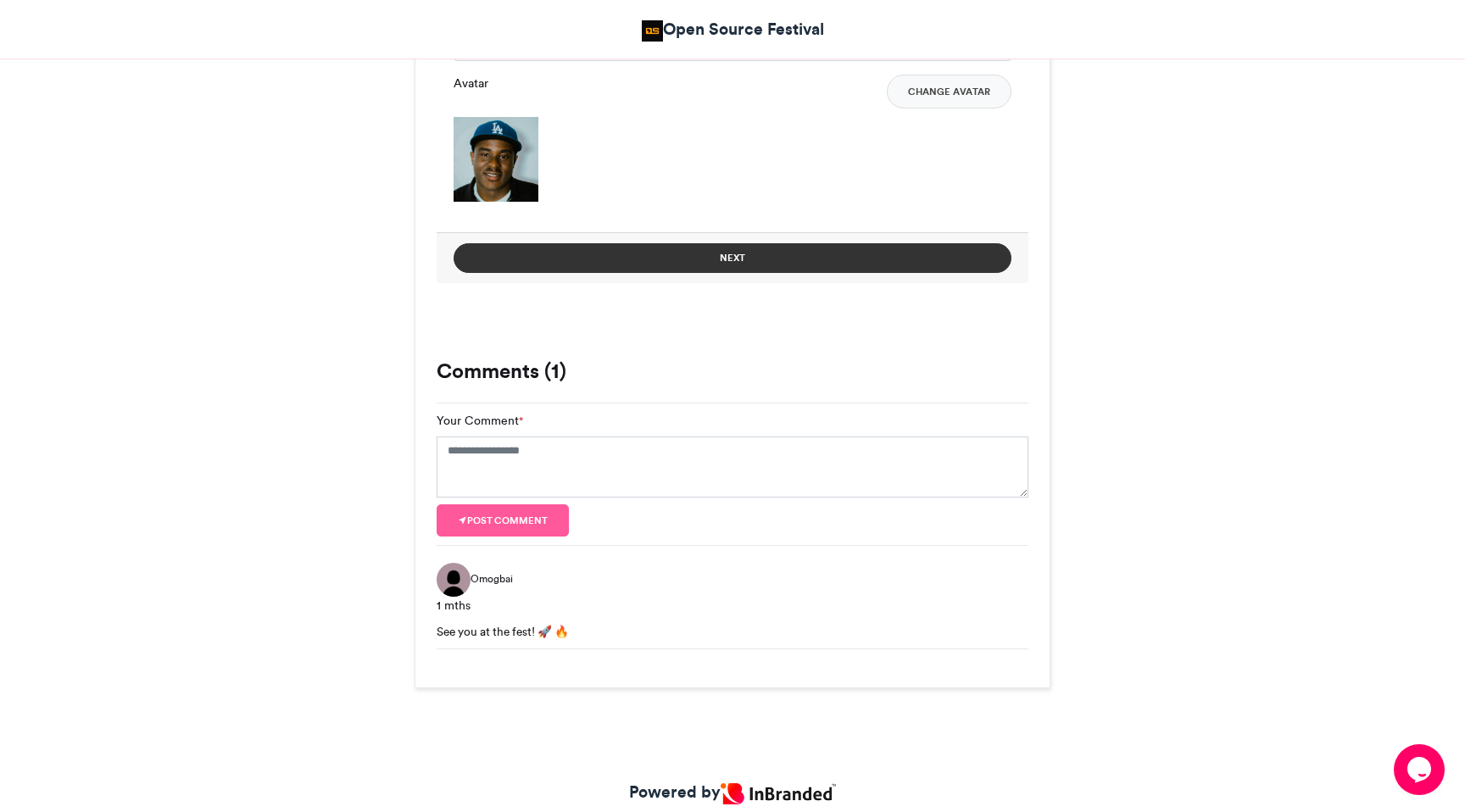
click at [693, 259] on button "Next" at bounding box center [732, 258] width 558 height 30
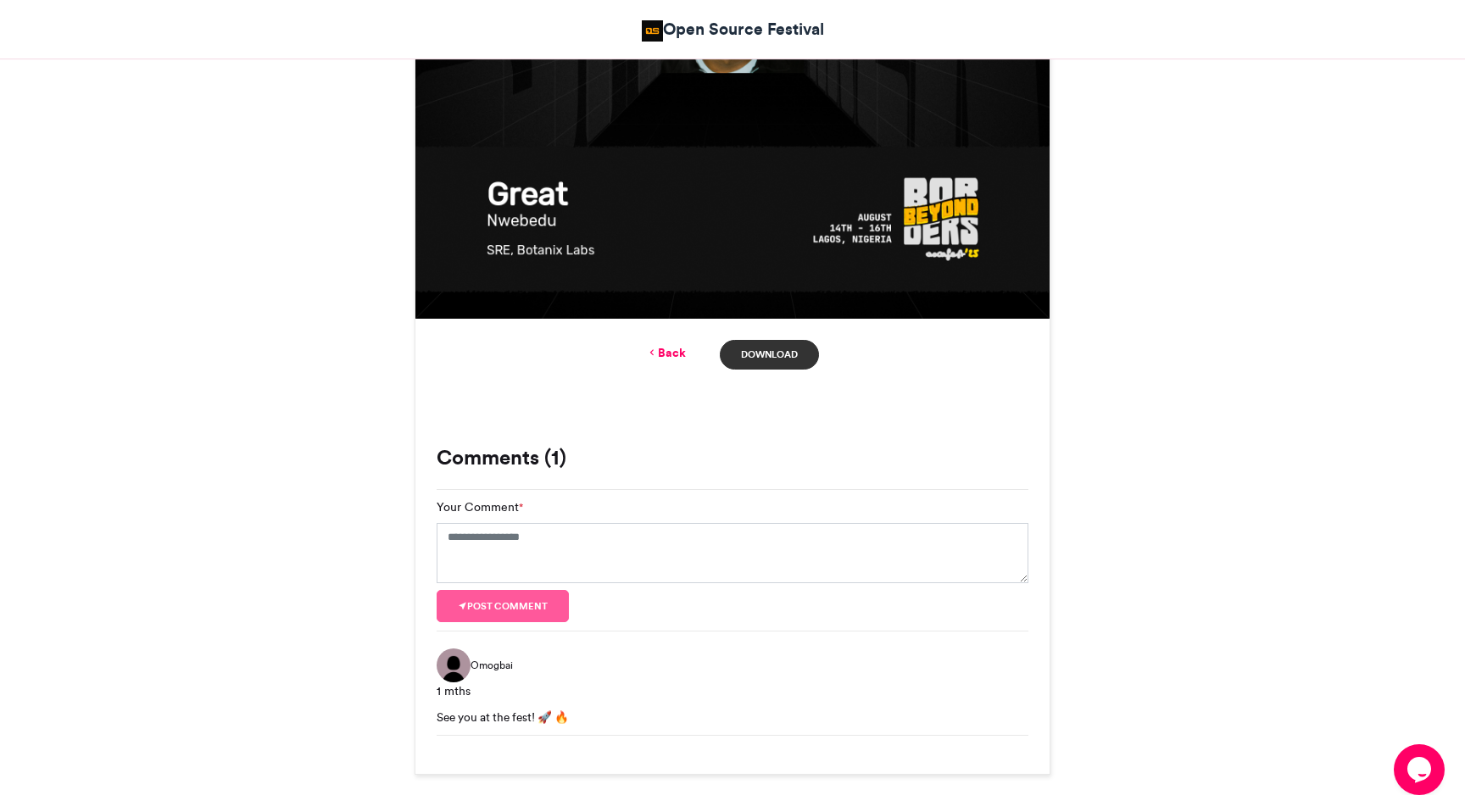
scroll to position [862, 0]
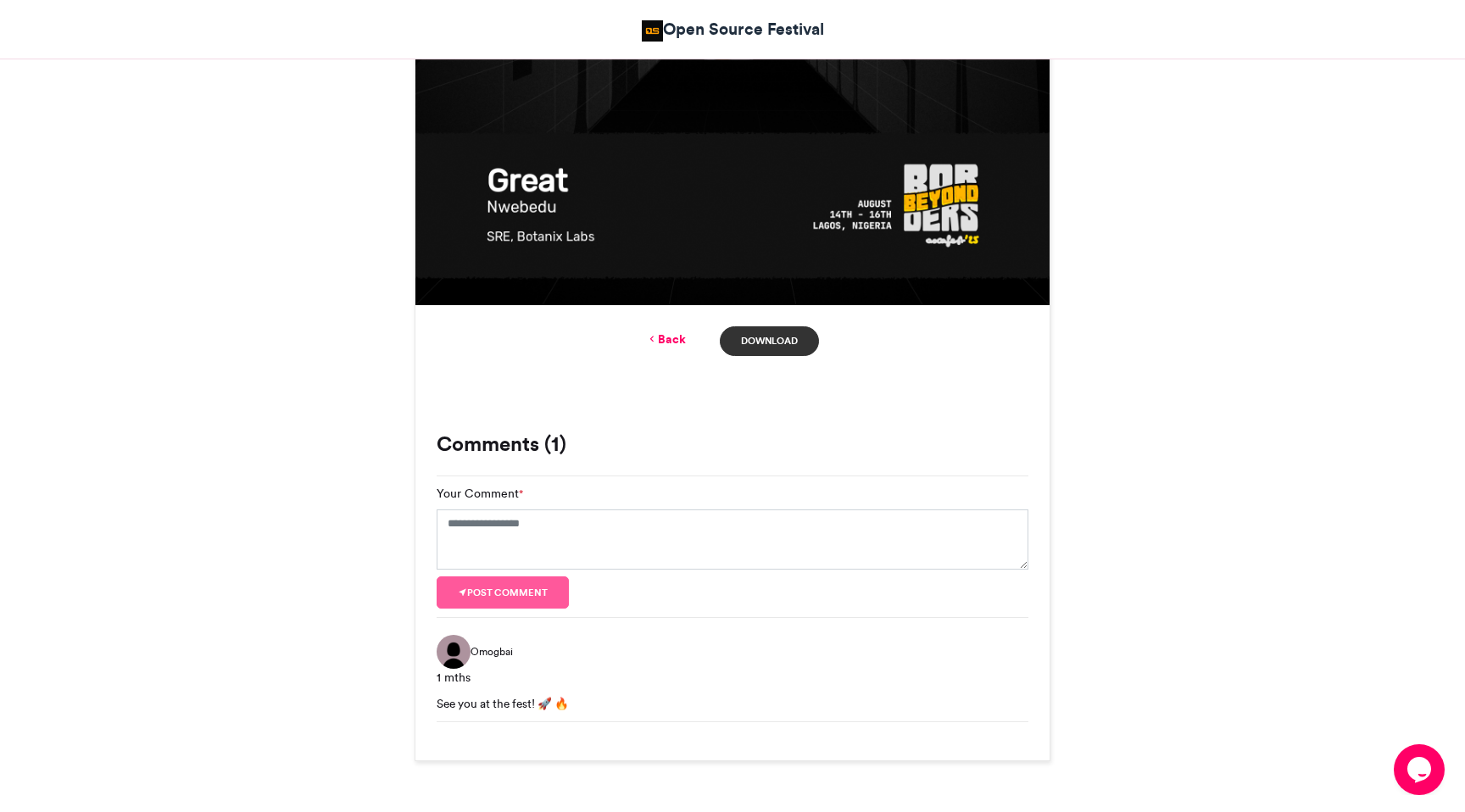
click at [796, 330] on link "Download" at bounding box center [769, 341] width 100 height 30
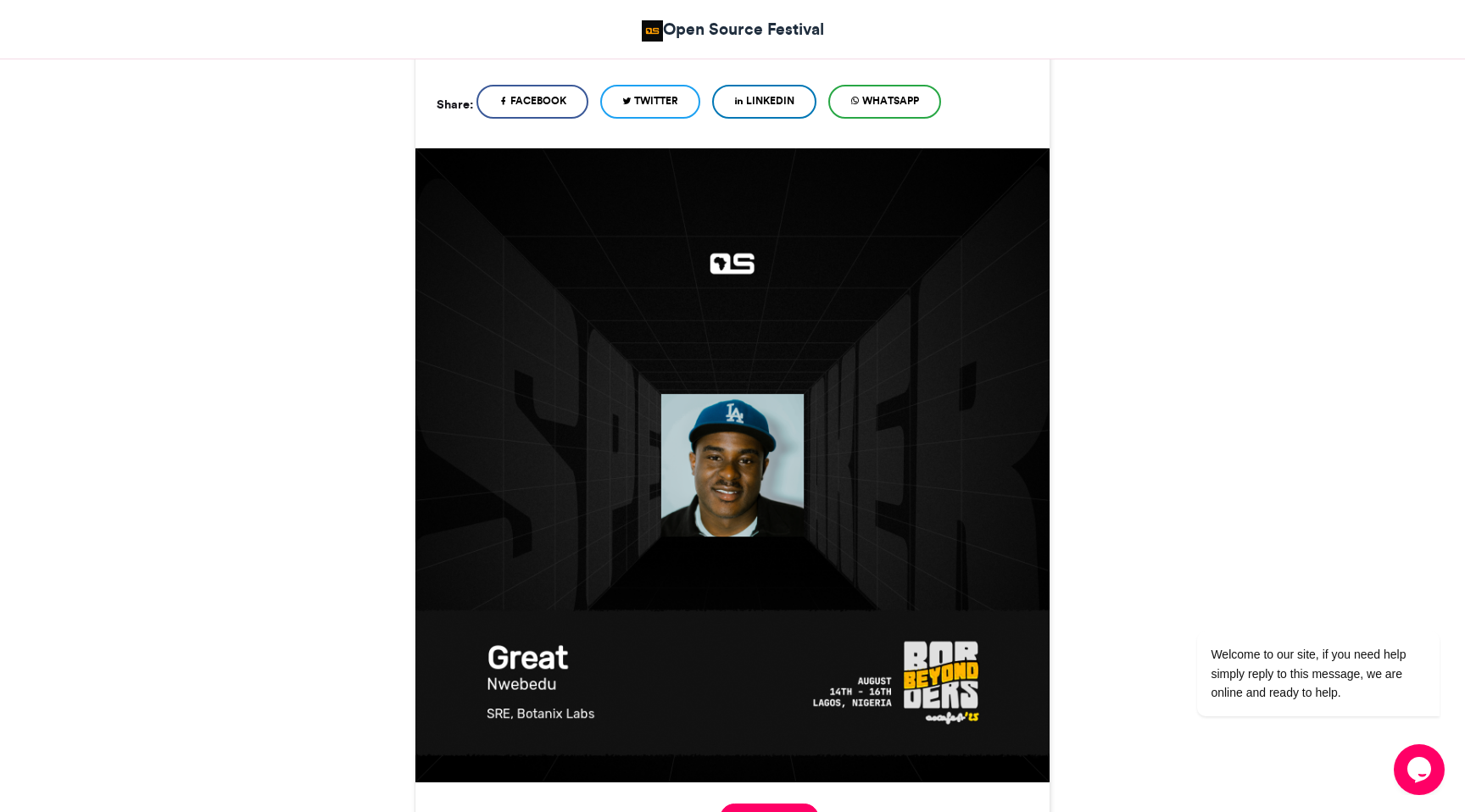
scroll to position [409, 0]
